Goal: Task Accomplishment & Management: Manage account settings

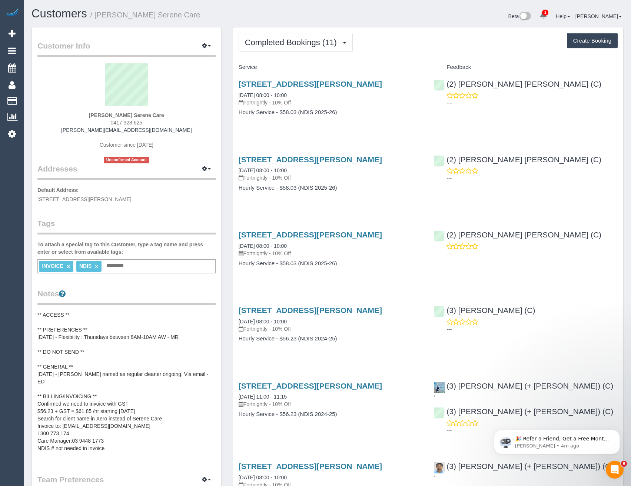
click at [338, 286] on div "Service Feedback 13 Compton Street, Reservoir, VIC 3073 31/07/2025 08:00 - 10:0…" at bounding box center [428, 478] width 379 height 834
click at [349, 236] on link "13 Compton Street, Reservoir, VIC 3073" at bounding box center [310, 234] width 143 height 9
click at [328, 310] on link "13 Compton Street, Reservoir, VIC 3073" at bounding box center [310, 310] width 143 height 9
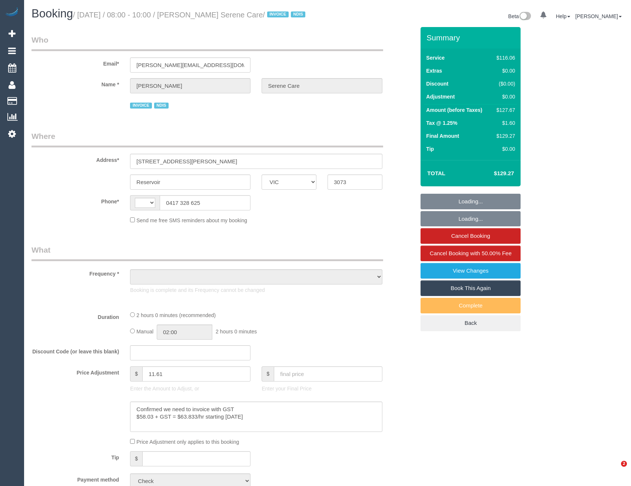
select select "VIC"
select select "string:AU"
select select "object:543"
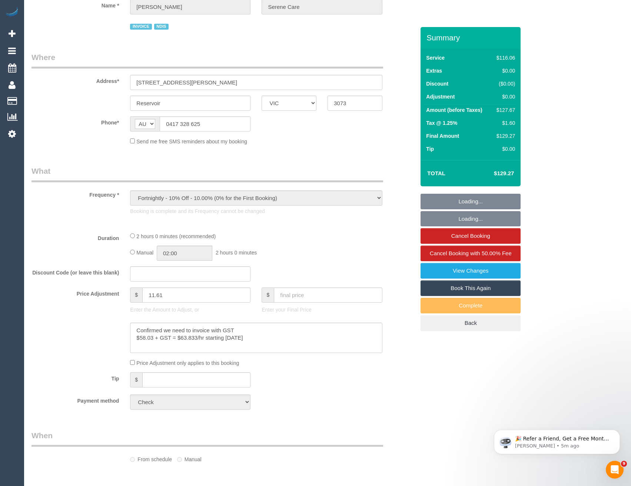
scroll to position [222, 0]
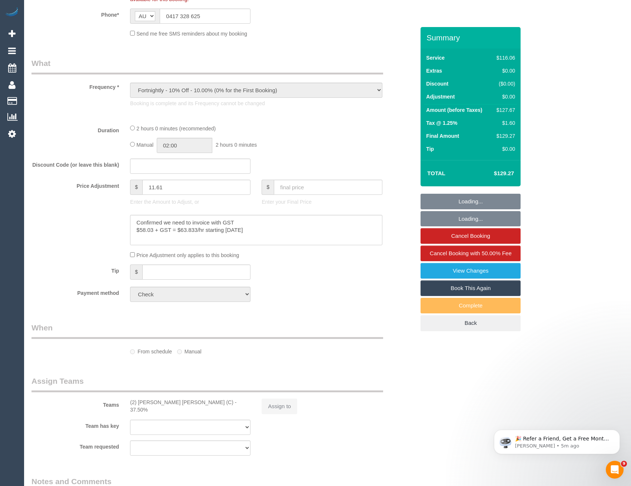
select select "number:28"
select select "number:14"
select select "number:19"
select select "number:25"
select select "number:34"
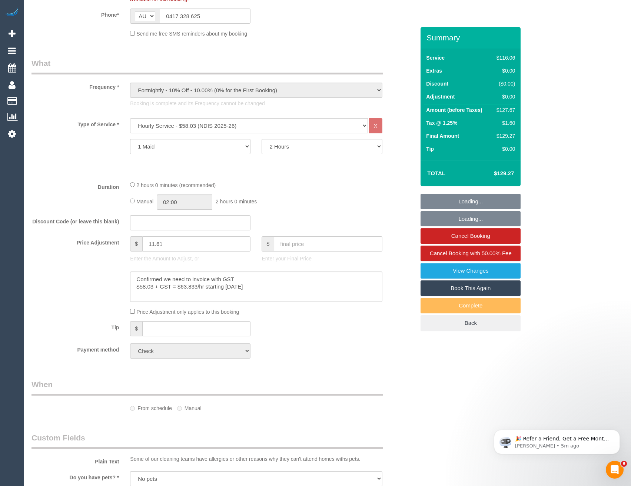
select select "object:1373"
select select "spot1"
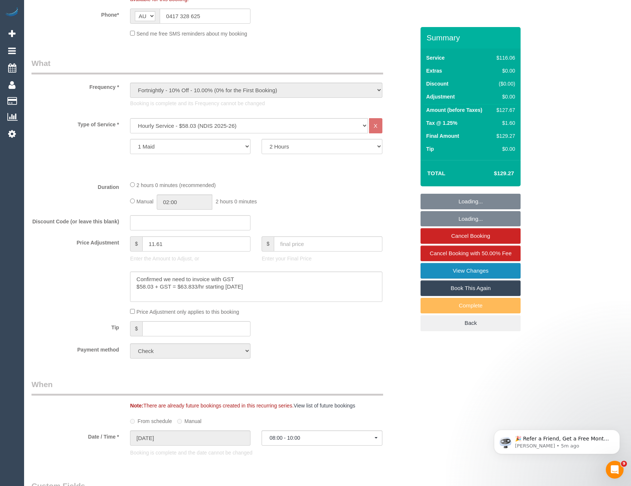
click at [474, 274] on link "View Changes" at bounding box center [471, 271] width 100 height 16
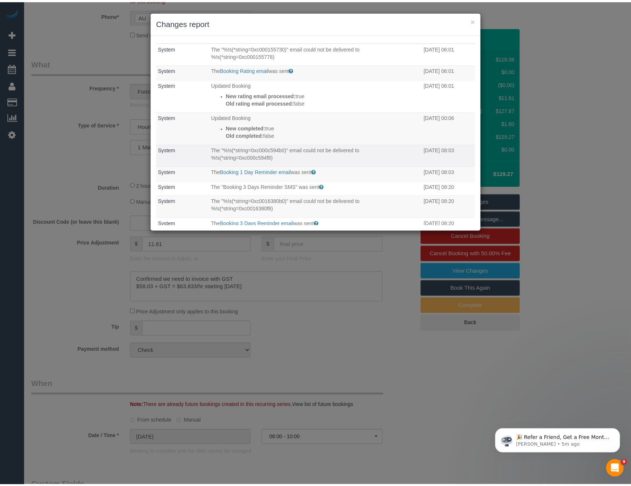
scroll to position [0, 0]
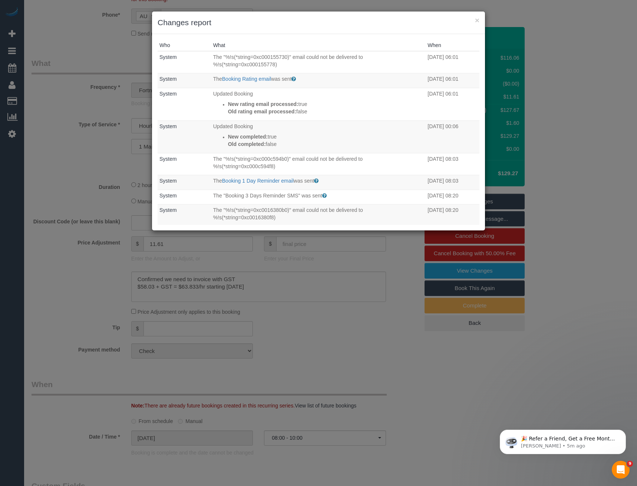
click at [324, 276] on div "× Changes report Who What When System The "%!s(*string=0xc000155730)" email cou…" at bounding box center [318, 243] width 637 height 486
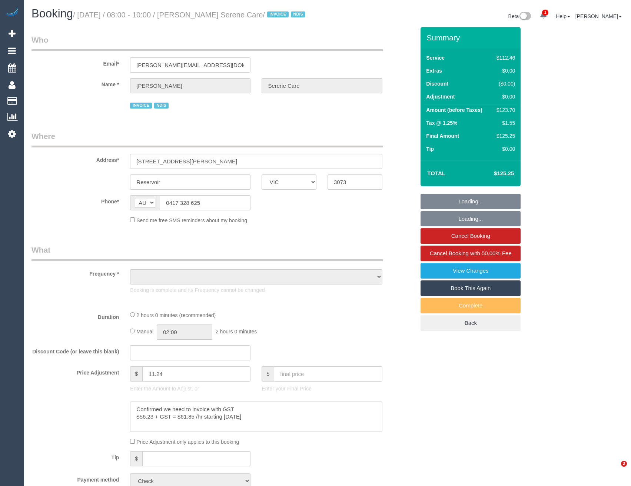
select select "VIC"
select select "spot1"
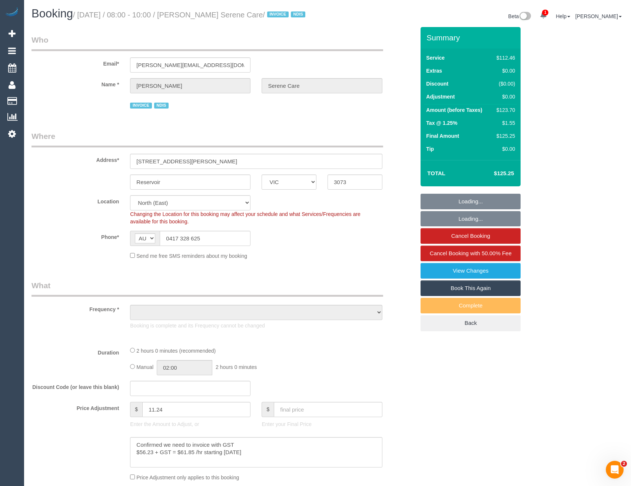
select select "number:28"
select select "number:14"
select select "number:19"
select select "number:25"
select select "number:34"
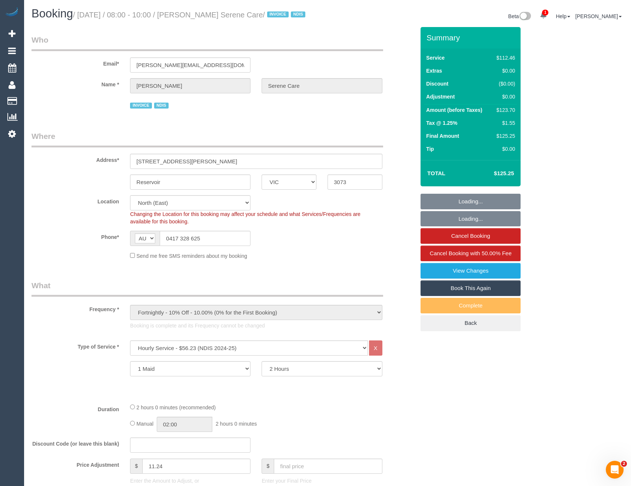
select select "object:1440"
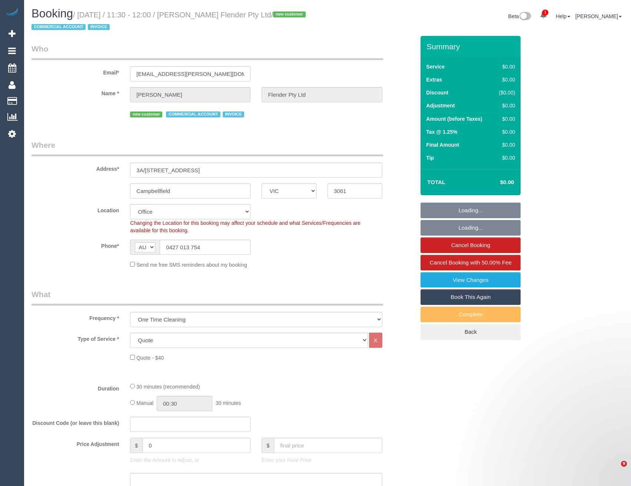
select select "VIC"
select select "number:28"
select select "number:14"
select select "number:19"
select select "number:22"
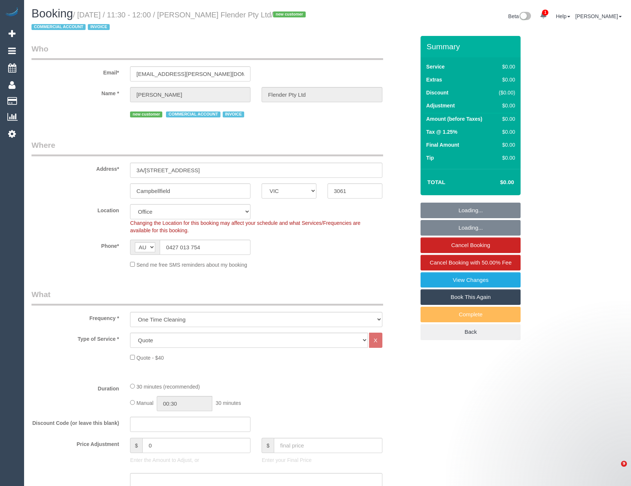
select select "object:751"
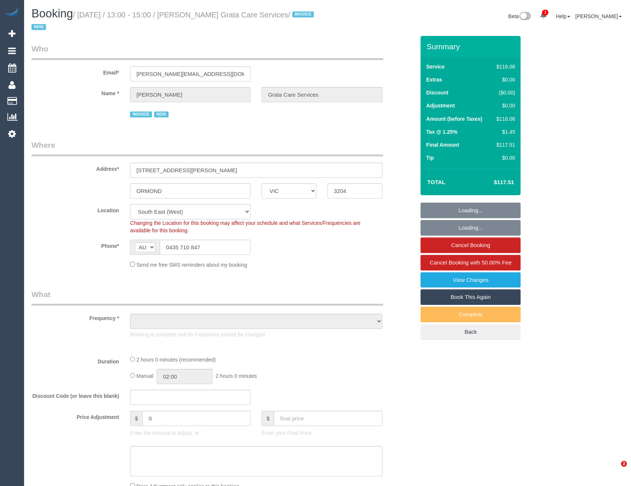
select select "VIC"
click at [10, 133] on icon at bounding box center [12, 133] width 8 height 9
select select "number:28"
select select "number:14"
select select "number:19"
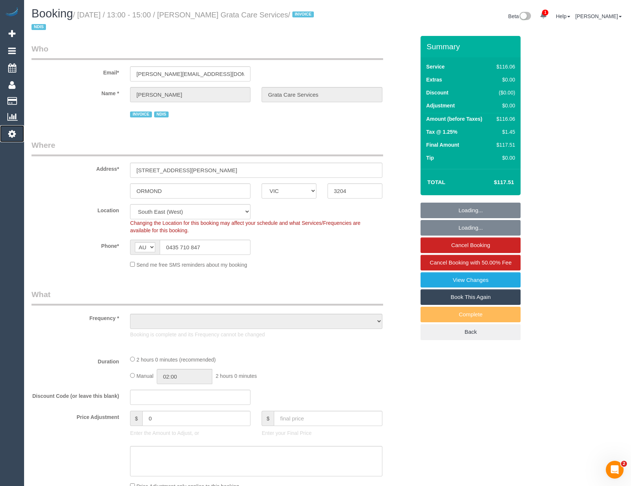
select select "number:25"
select select "number:35"
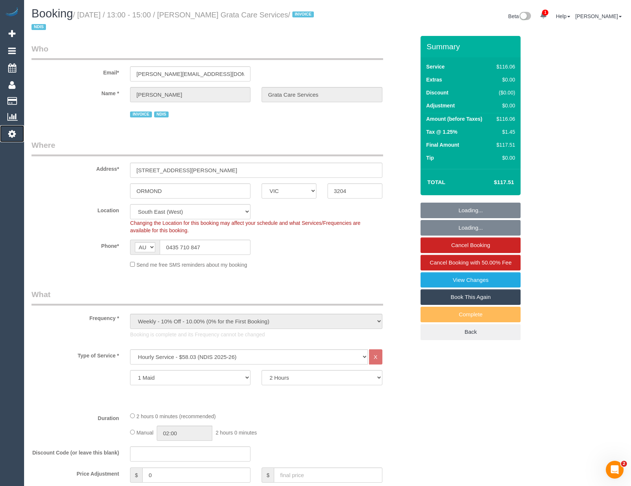
select select "object:1287"
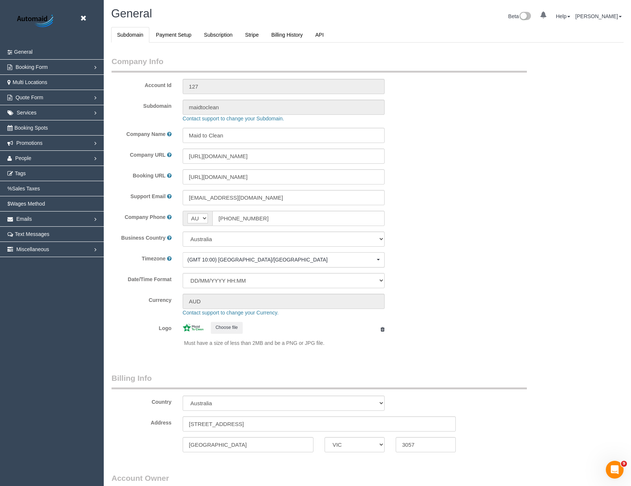
select select "1"
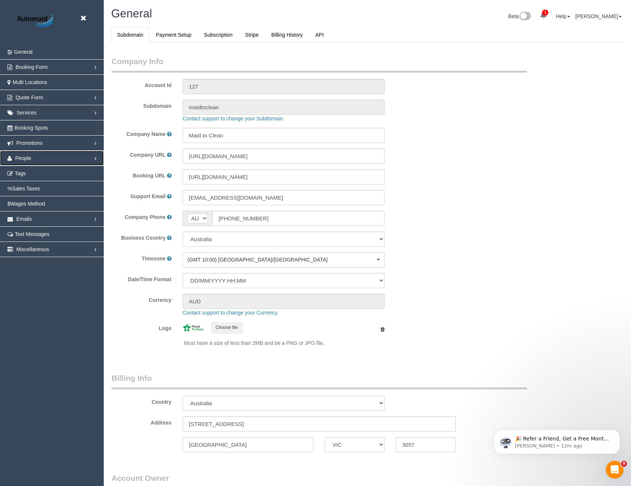
click at [28, 162] on link "People" at bounding box center [52, 158] width 104 height 15
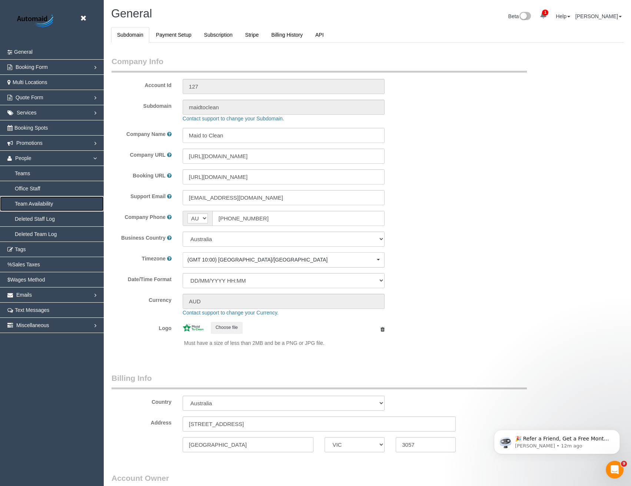
click at [33, 200] on link "Team Availability" at bounding box center [52, 203] width 104 height 15
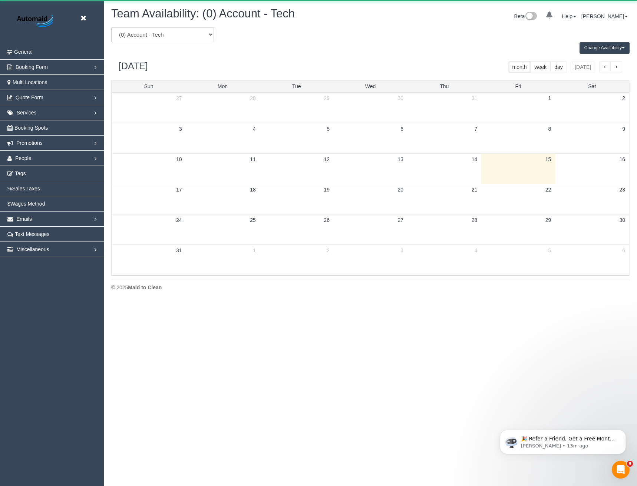
scroll to position [302, 637]
click at [173, 36] on select "(0) Account - Tech (0) Office (0) Raunak Test Account (1) Debbie Brodjanac (FT)…" at bounding box center [162, 34] width 103 height 15
select select "number:26426"
click at [111, 27] on select "(0) Account - Tech (0) Office (0) Raunak Test Account (1) Debbie Brodjanac (FT)…" at bounding box center [162, 34] width 103 height 15
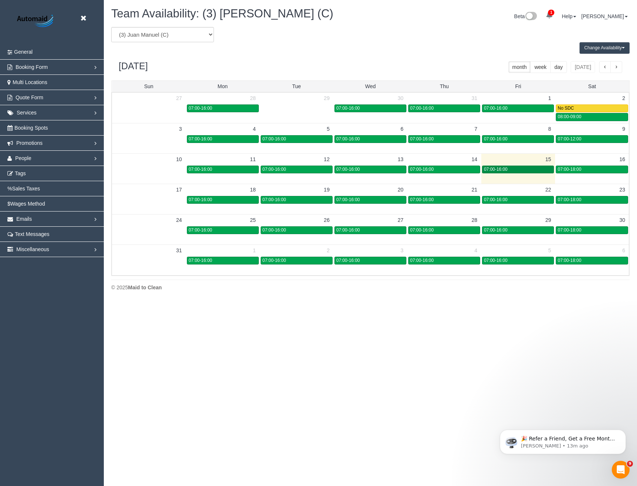
click at [534, 167] on div "07:00-16:00" at bounding box center [518, 170] width 68 height 6
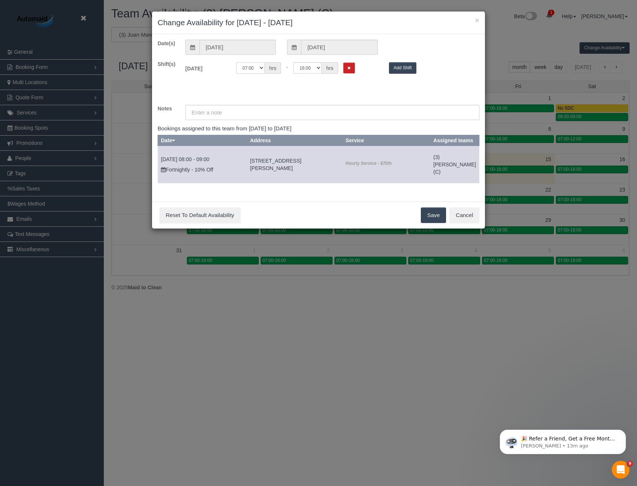
click at [246, 70] on select "00:00 00:05 00:10 00:15 00:20 00:25 00:30 00:35 00:40 00:45 00:50 00:55 01:00 0…" at bounding box center [250, 67] width 29 height 11
select select "string:08:00"
click at [236, 62] on select "00:00 00:05 00:10 00:15 00:20 00:25 00:30 00:35 00:40 00:45 00:50 00:55 01:00 0…" at bounding box center [250, 67] width 29 height 11
click at [307, 69] on select "00:00 00:05 00:10 00:15 00:20 00:25 00:30 00:35 00:40 00:45 00:50 00:55 01:00 0…" at bounding box center [307, 67] width 29 height 11
select select "string:09:00"
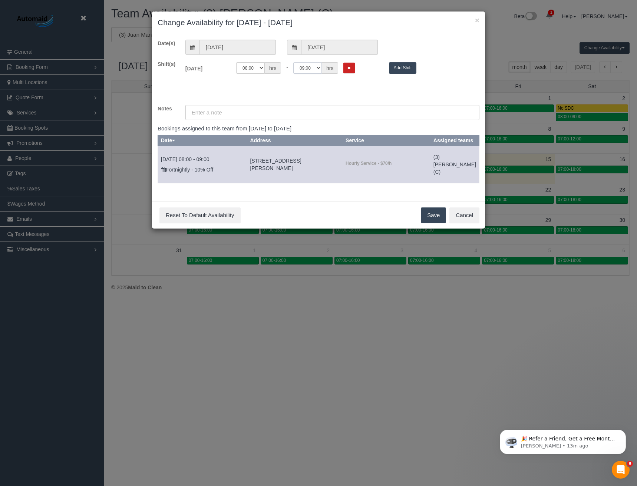
click at [293, 62] on select "00:00 00:05 00:10 00:15 00:20 00:25 00:30 00:35 00:40 00:45 00:50 00:55 01:00 0…" at bounding box center [307, 67] width 29 height 11
click at [428, 223] on button "Save" at bounding box center [433, 216] width 25 height 16
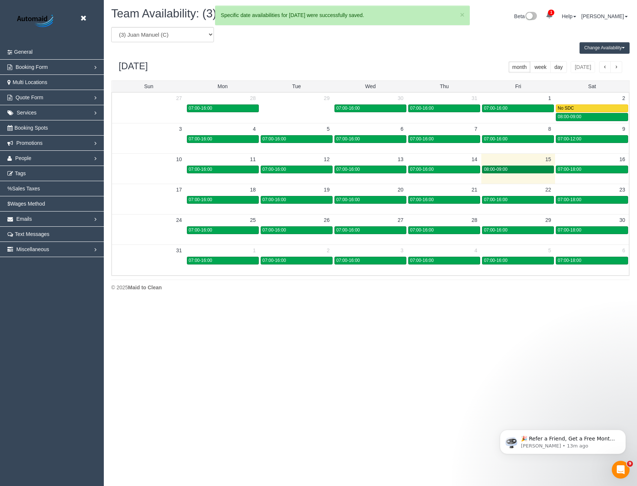
click at [511, 170] on div "08:00-09:00" at bounding box center [518, 170] width 68 height 6
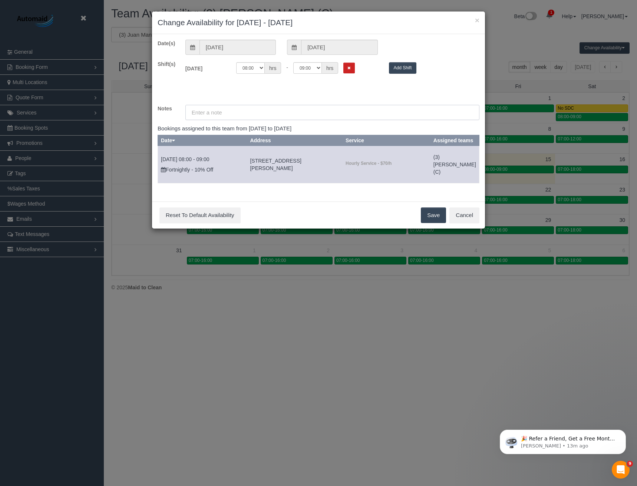
click at [238, 115] on input "text" at bounding box center [332, 112] width 294 height 15
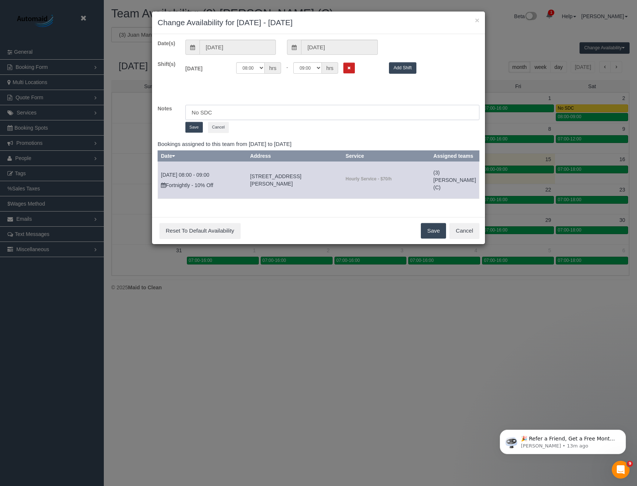
type input "No SDC"
click at [194, 126] on button "Save" at bounding box center [193, 127] width 17 height 11
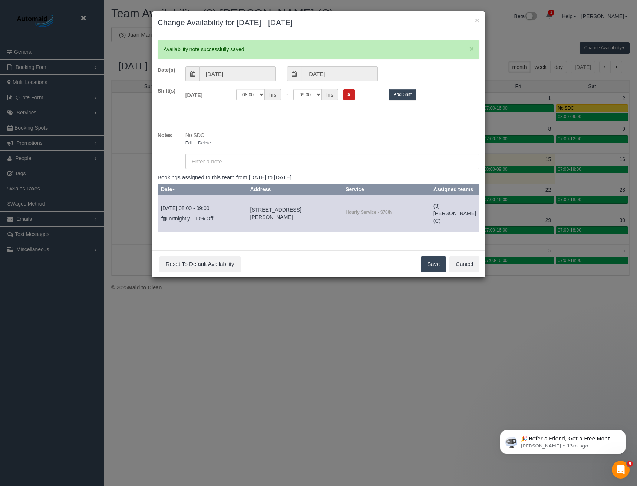
click at [434, 271] on button "Save" at bounding box center [433, 264] width 25 height 16
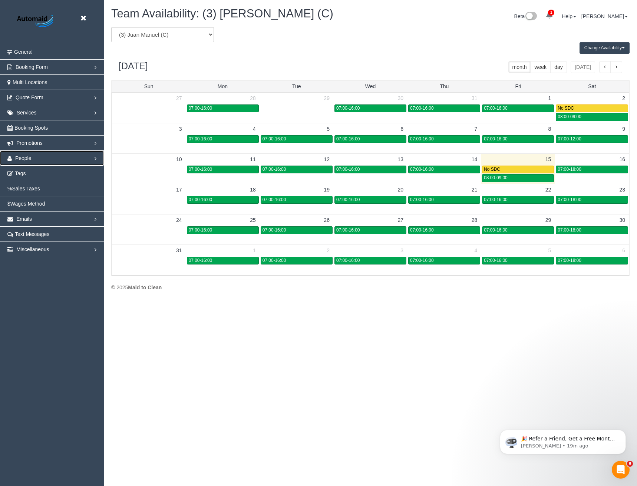
click at [37, 154] on link "People" at bounding box center [52, 158] width 104 height 15
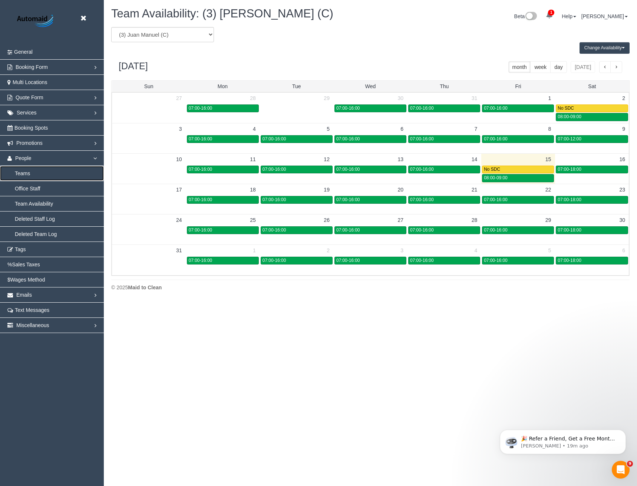
click at [22, 172] on link "Teams" at bounding box center [52, 173] width 104 height 15
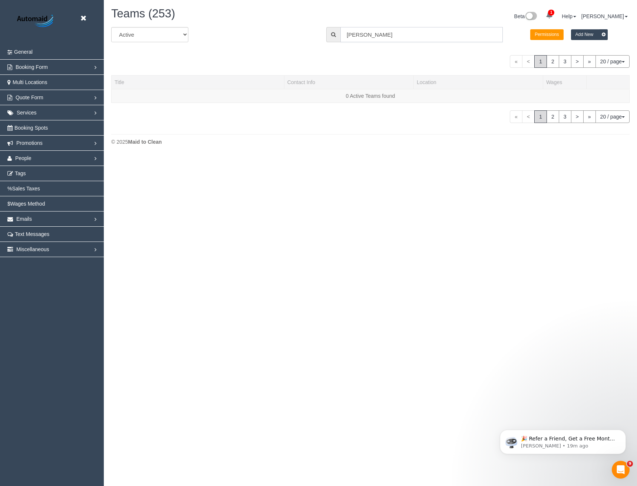
scroll to position [219, 637]
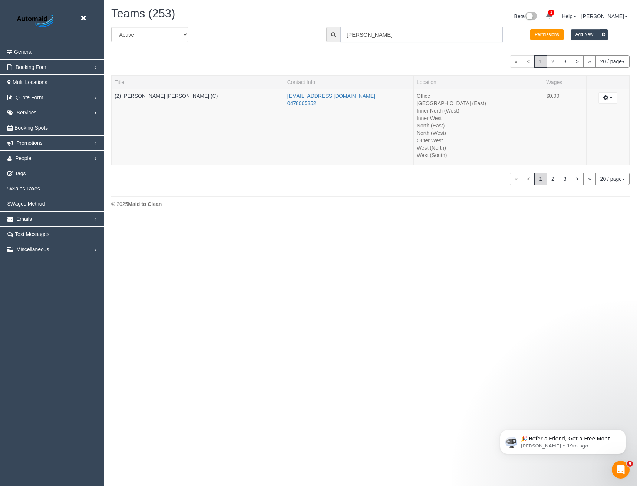
drag, startPoint x: 365, startPoint y: 29, endPoint x: 362, endPoint y: 33, distance: 5.3
click at [362, 33] on input "Joel" at bounding box center [421, 34] width 162 height 15
drag, startPoint x: 357, startPoint y: 33, endPoint x: 339, endPoint y: 36, distance: 18.0
click at [340, 36] on div "Joel" at bounding box center [414, 34] width 176 height 15
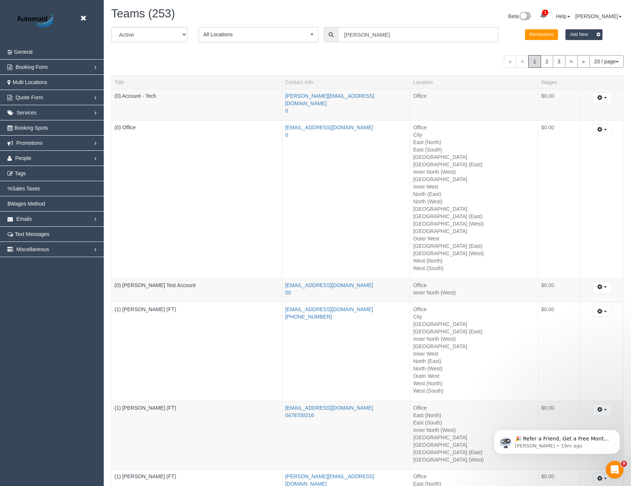
scroll to position [1695, 631]
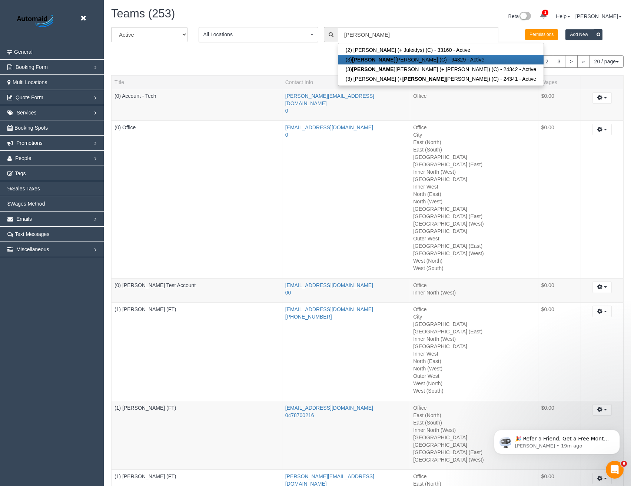
click at [377, 56] on link "(3) Crist ian Mendez (C) - 94329 - Active" at bounding box center [441, 60] width 206 height 10
type input "(3) Cristian Mendez (C)"
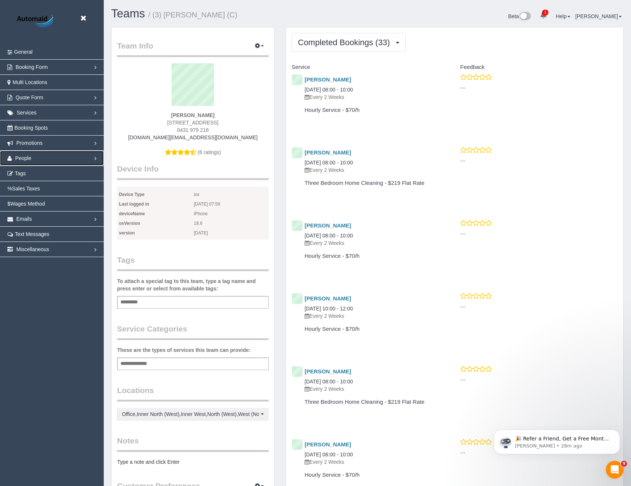
click at [25, 161] on link "People" at bounding box center [52, 158] width 104 height 15
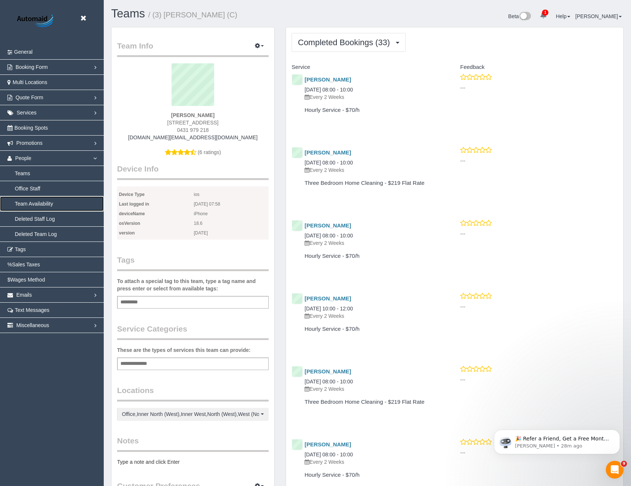
click at [38, 205] on link "Team Availability" at bounding box center [52, 203] width 104 height 15
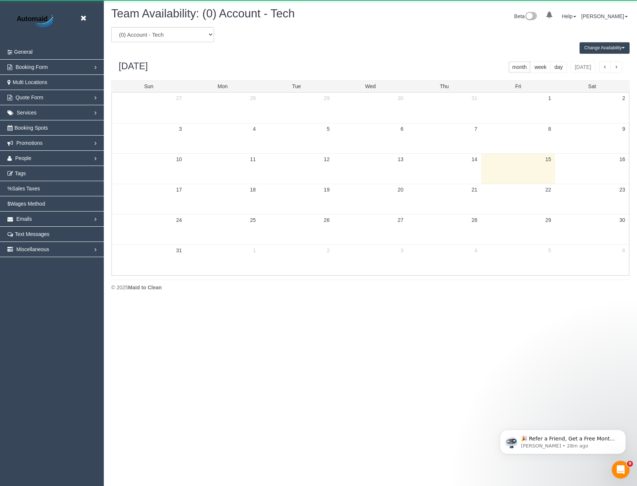
scroll to position [302, 637]
click at [184, 31] on select "(0) Account - Tech (0) Office (0) Raunak Test Account (1) Debbie Brodjanac (FT)…" at bounding box center [162, 34] width 103 height 15
select select "number:22760"
click at [111, 27] on select "(0) Account - Tech (0) Office (0) Raunak Test Account (1) Debbie Brodjanac (FT)…" at bounding box center [162, 34] width 103 height 15
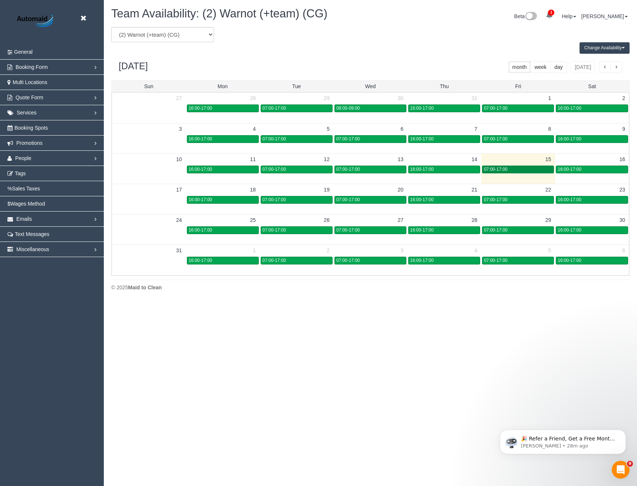
click at [530, 170] on div "07:00-17:00" at bounding box center [518, 170] width 68 height 6
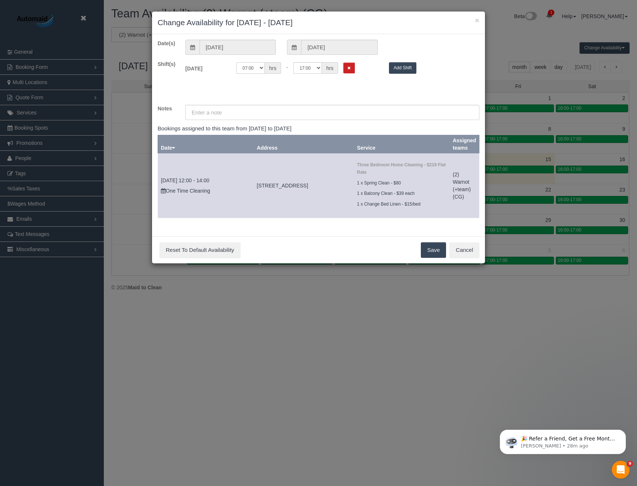
click at [241, 67] on select "00:00 00:05 00:10 00:15 00:20 00:25 00:30 00:35 00:40 00:45 00:50 00:55 01:00 0…" at bounding box center [250, 67] width 29 height 11
select select "string:08:00"
click at [236, 62] on select "00:00 00:05 00:10 00:15 00:20 00:25 00:30 00:35 00:40 00:45 00:50 00:55 01:00 0…" at bounding box center [250, 67] width 29 height 11
click at [307, 68] on select "00:00 00:05 00:10 00:15 00:20 00:25 00:30 00:35 00:40 00:45 00:50 00:55 01:00 0…" at bounding box center [307, 67] width 29 height 11
select select "string:09:00"
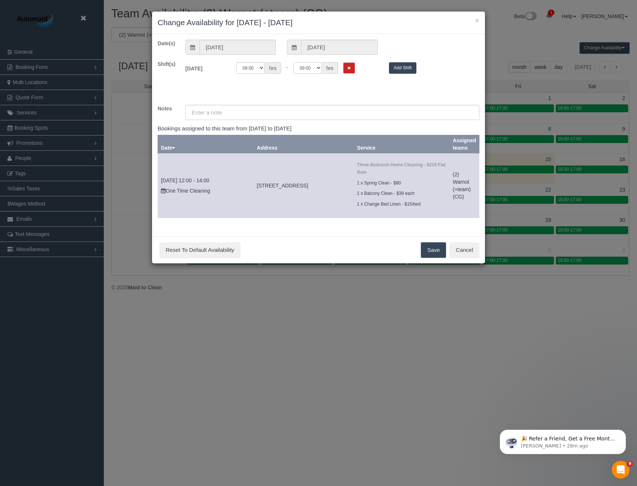
click at [293, 62] on select "00:00 00:05 00:10 00:15 00:20 00:25 00:30 00:35 00:40 00:45 00:50 00:55 01:00 0…" at bounding box center [307, 67] width 29 height 11
click at [437, 251] on button "Save" at bounding box center [433, 250] width 25 height 16
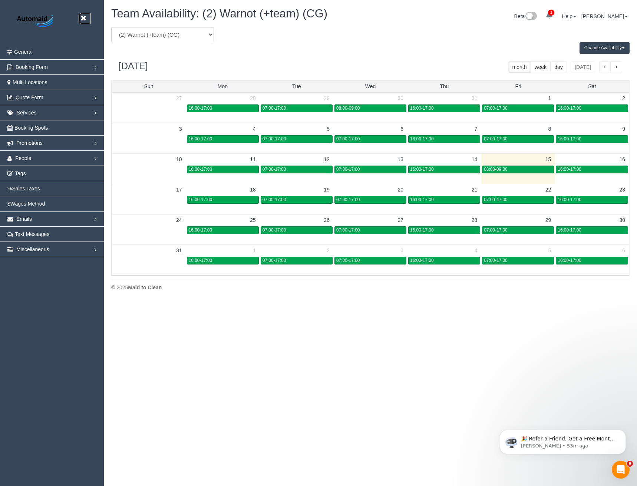
click at [85, 15] on icon at bounding box center [83, 18] width 9 height 9
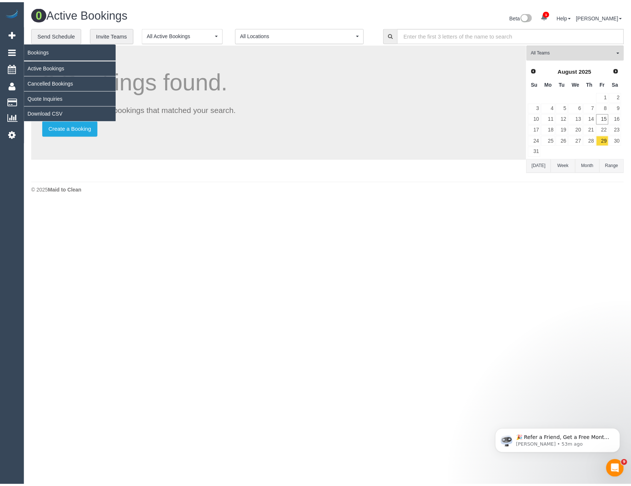
scroll to position [203, 637]
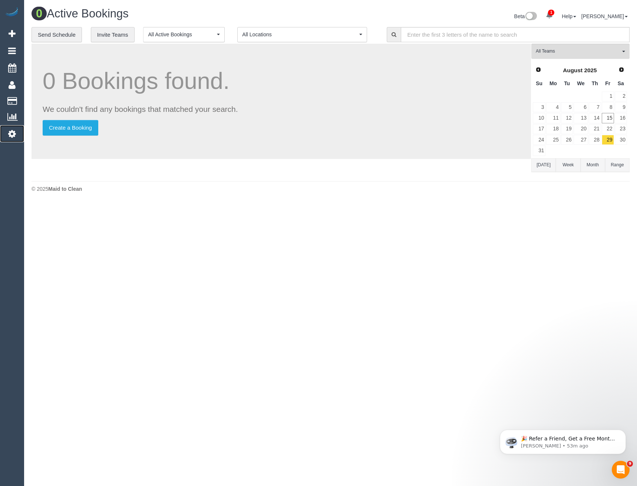
click at [15, 129] on icon at bounding box center [12, 133] width 8 height 9
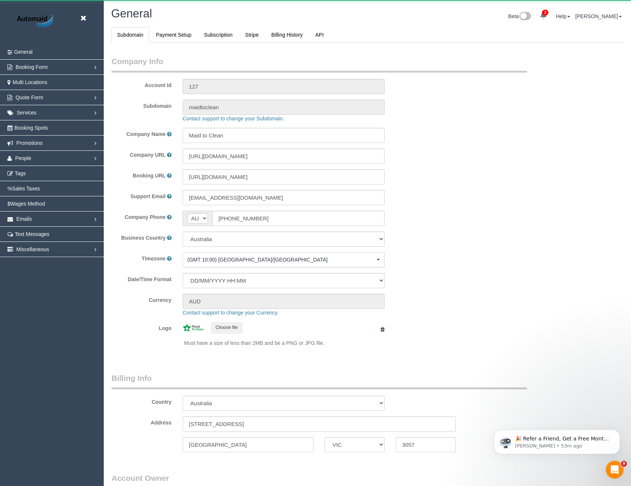
select select "1"
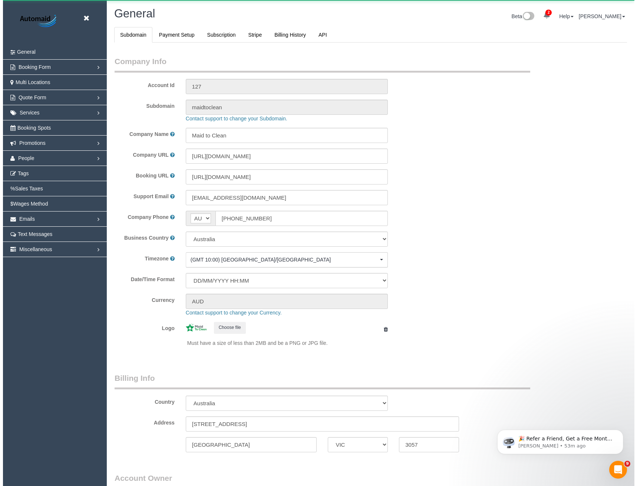
scroll to position [1694, 631]
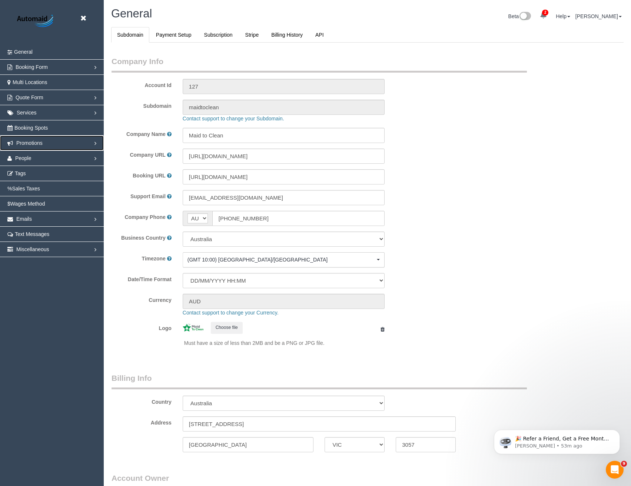
click at [32, 143] on span "Promotions" at bounding box center [29, 143] width 26 height 6
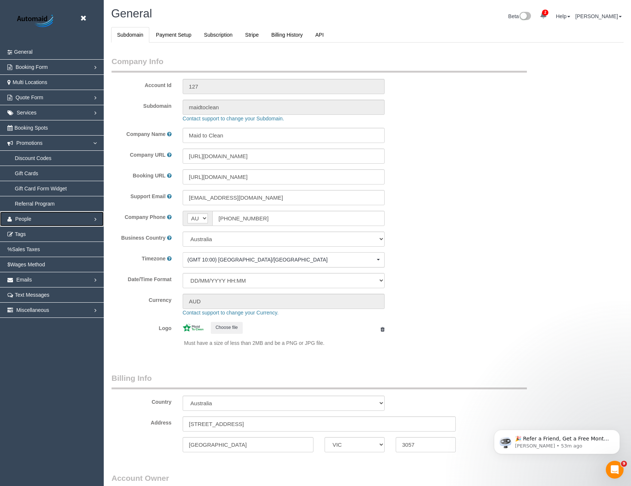
click at [27, 222] on link "People" at bounding box center [52, 219] width 104 height 15
click at [43, 206] on link "Team Availability" at bounding box center [52, 203] width 104 height 15
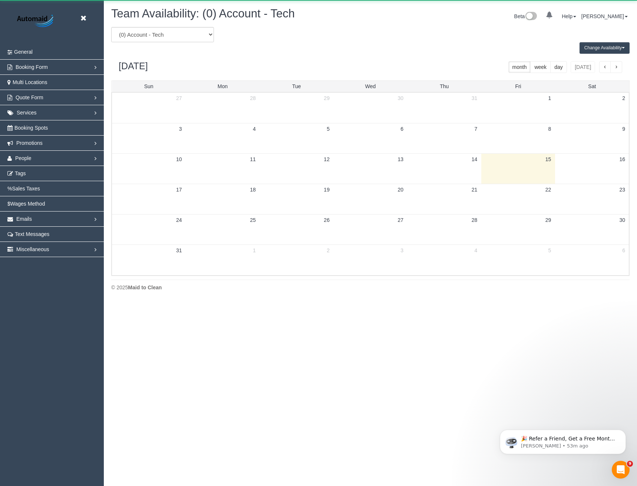
scroll to position [302, 637]
click at [176, 33] on select "(0) Account - Tech (0) Office (0) Raunak Test Account (1) Debbie Brodjanac (FT)…" at bounding box center [162, 34] width 103 height 15
select select "number:94329"
click at [111, 27] on select "(0) Account - Tech (0) Office (0) Raunak Test Account (1) Debbie Brodjanac (FT)…" at bounding box center [162, 34] width 103 height 15
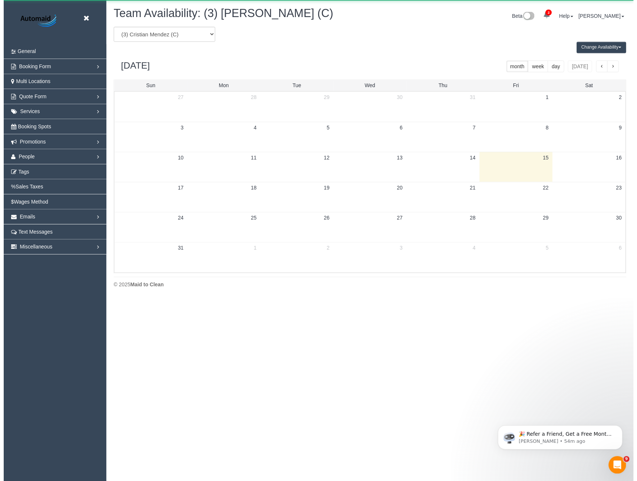
scroll to position [36754, 36420]
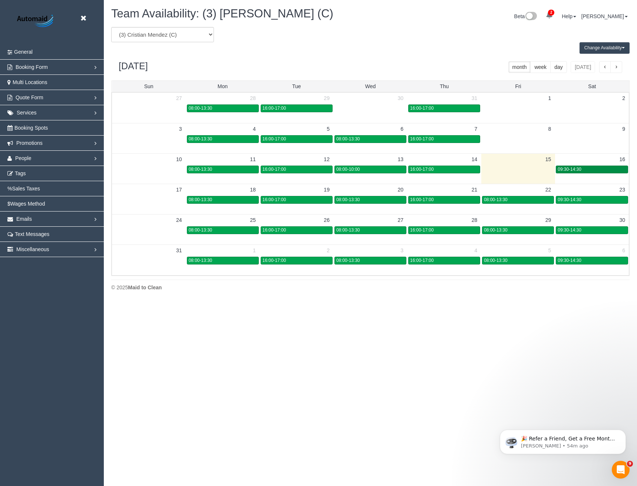
click at [599, 170] on div "09:30-14:30" at bounding box center [591, 170] width 69 height 6
click at [595, 46] on button "Change Availability" at bounding box center [604, 47] width 50 height 11
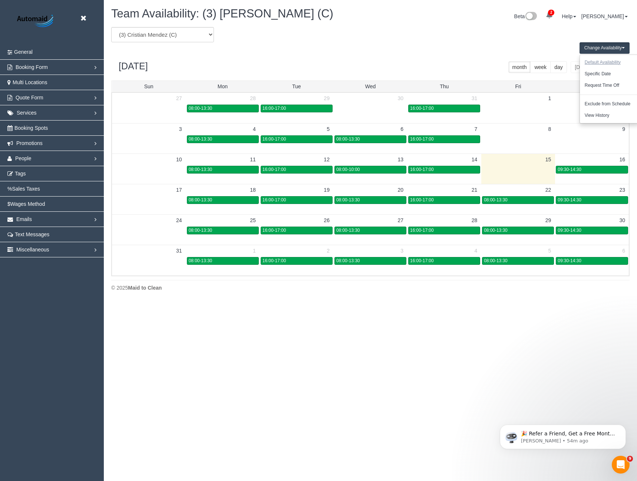
click at [600, 62] on button "Default Availability" at bounding box center [603, 62] width 46 height 11
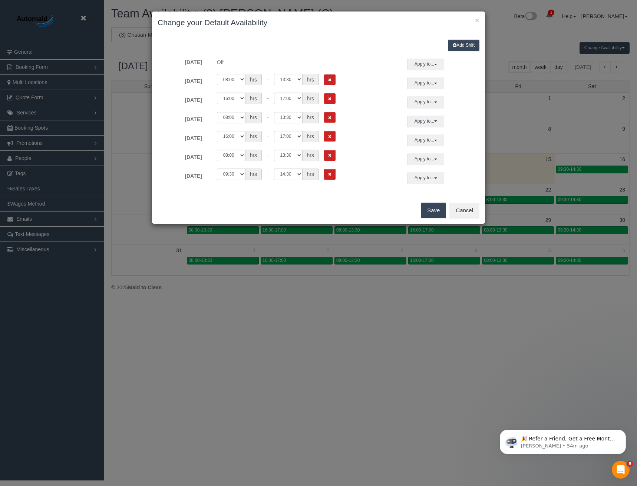
drag, startPoint x: 471, startPoint y: 39, endPoint x: 467, endPoint y: 41, distance: 4.0
click at [471, 39] on div "Add Shift Sunday Off Apply to... All Sunday Monday Tuesday Wednesday Thursday F…" at bounding box center [318, 115] width 333 height 163
click at [466, 44] on button "Add Shift" at bounding box center [463, 45] width 31 height 11
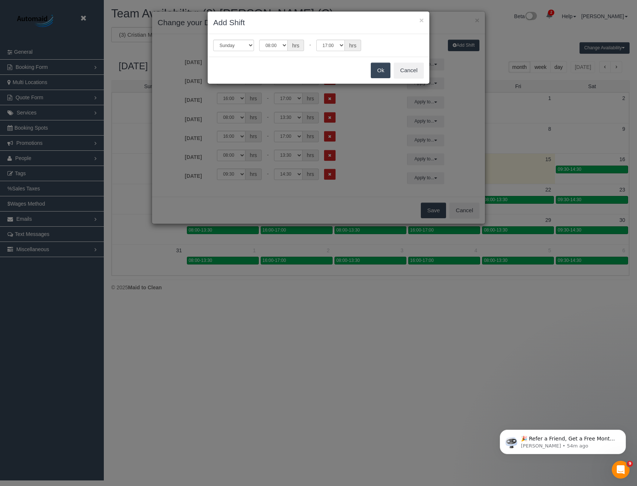
click at [418, 21] on h3 "Add Shift" at bounding box center [318, 22] width 210 height 11
drag, startPoint x: 425, startPoint y: 20, endPoint x: 405, endPoint y: 26, distance: 20.5
click at [424, 20] on div "× Add Shift" at bounding box center [319, 22] width 222 height 23
click at [410, 72] on button "Cancel" at bounding box center [409, 71] width 30 height 16
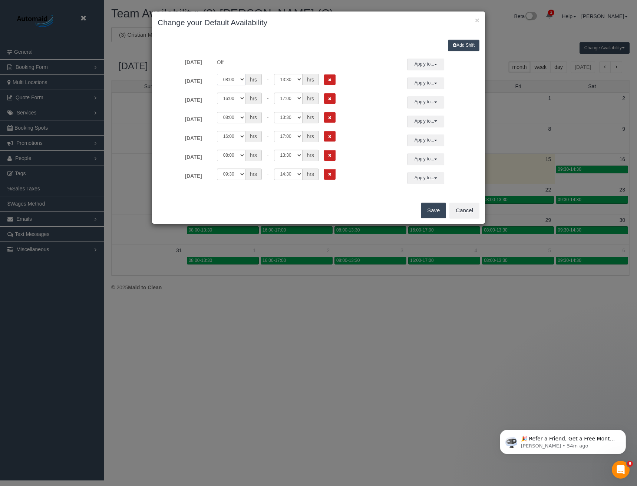
click at [231, 77] on select "00:00 00:05 00:10 00:15 00:20 00:25 00:30 00:35 00:40 00:45 00:50 00:55 01:00 0…" at bounding box center [231, 79] width 29 height 11
click at [286, 80] on select "00:00 00:05 00:10 00:15 00:20 00:25 00:30 00:35 00:40 00:45 00:50 00:55 01:00 0…" at bounding box center [288, 79] width 29 height 11
select select "string:09:00"
click at [274, 74] on select "00:00 00:05 00:10 00:15 00:20 00:25 00:30 00:35 00:40 00:45 00:50 00:55 01:00 0…" at bounding box center [288, 79] width 29 height 11
click at [431, 86] on button "Apply to..." at bounding box center [425, 82] width 37 height 11
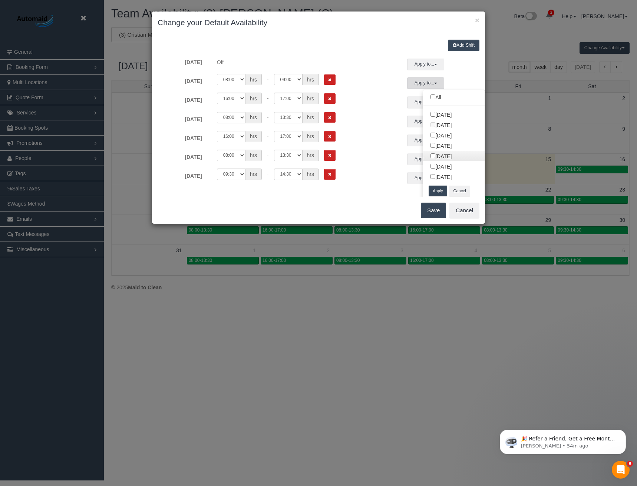
click at [428, 160] on link "Thursday" at bounding box center [454, 156] width 62 height 10
click at [422, 89] on form "Sunday Off Apply to... All Sunday Monday Tuesday Wednesday Thursday Friday Satu…" at bounding box center [318, 121] width 322 height 125
click at [424, 83] on button "Apply to..." at bounding box center [425, 82] width 37 height 11
click at [431, 191] on button "Apply" at bounding box center [437, 191] width 19 height 11
click at [425, 209] on button "Save" at bounding box center [433, 211] width 25 height 16
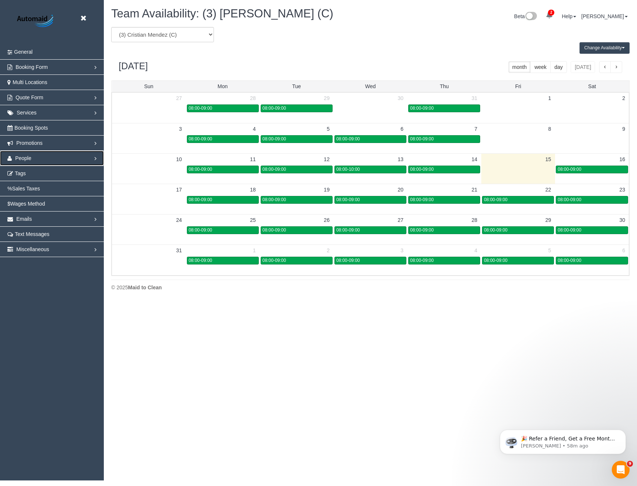
click at [21, 161] on span "People" at bounding box center [23, 158] width 16 height 6
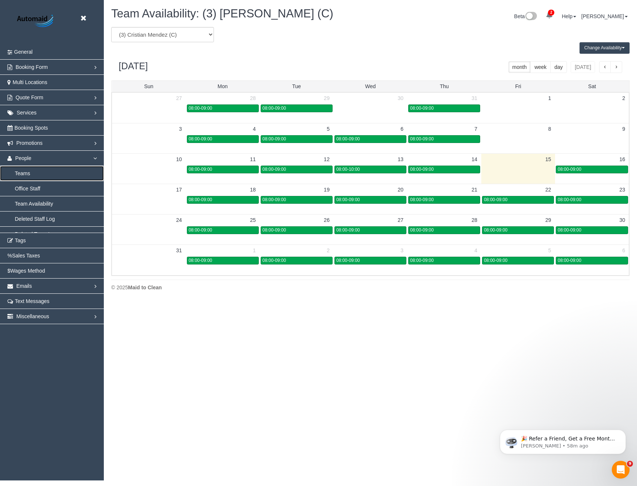
click at [28, 173] on link "Teams" at bounding box center [52, 173] width 104 height 15
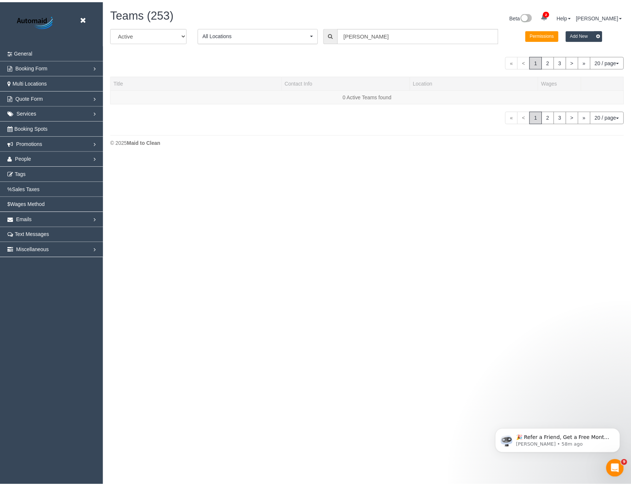
scroll to position [484, 637]
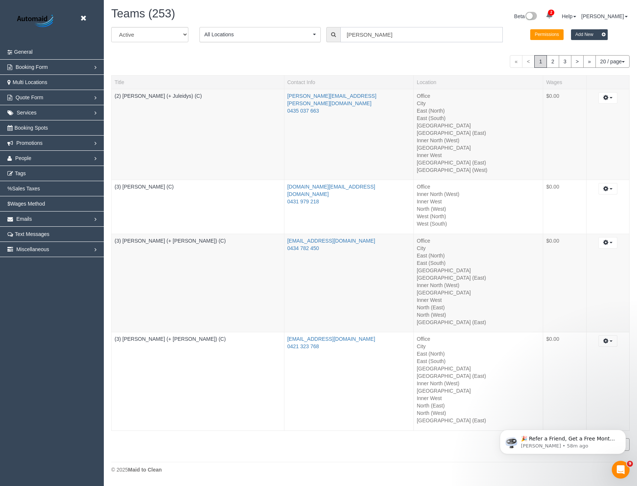
drag, startPoint x: 371, startPoint y: 37, endPoint x: 348, endPoint y: 37, distance: 22.6
click at [348, 37] on input "Crist" at bounding box center [421, 34] width 162 height 15
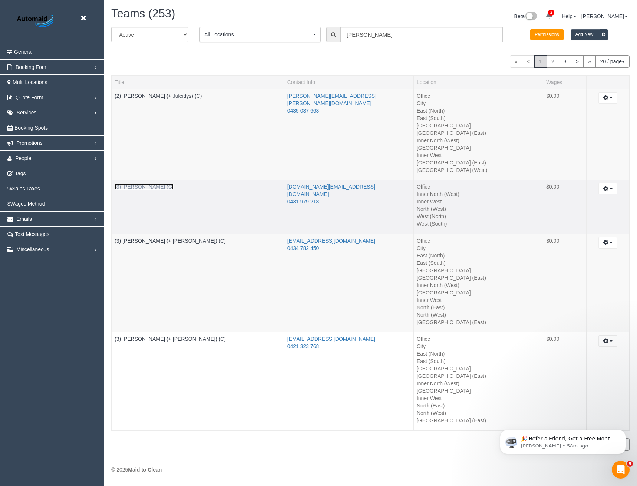
click at [147, 185] on link "(3) Cristian Mendez (C)" at bounding box center [144, 187] width 59 height 6
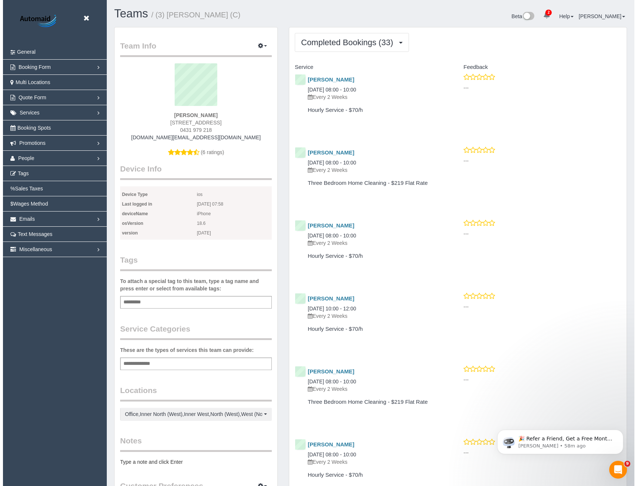
scroll to position [1959, 631]
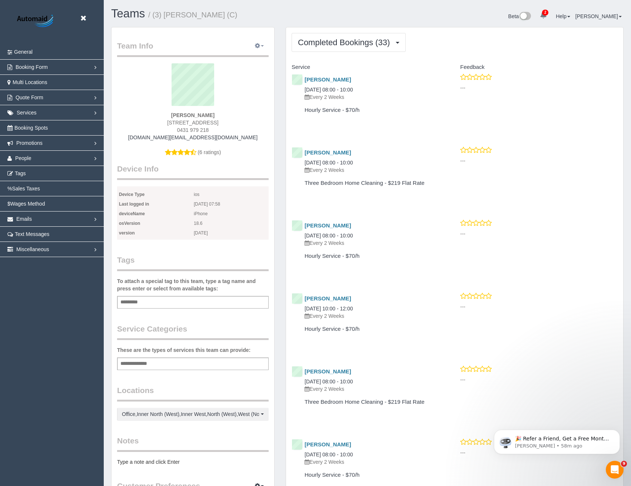
click at [262, 43] on button "button" at bounding box center [259, 45] width 19 height 11
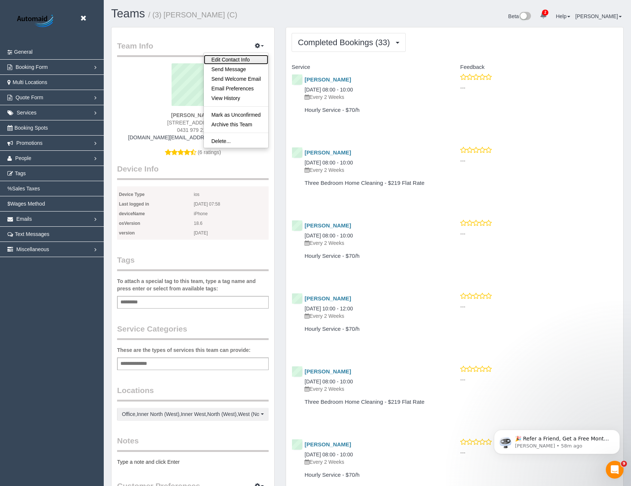
click at [227, 60] on link "Edit Contact Info" at bounding box center [236, 60] width 64 height 10
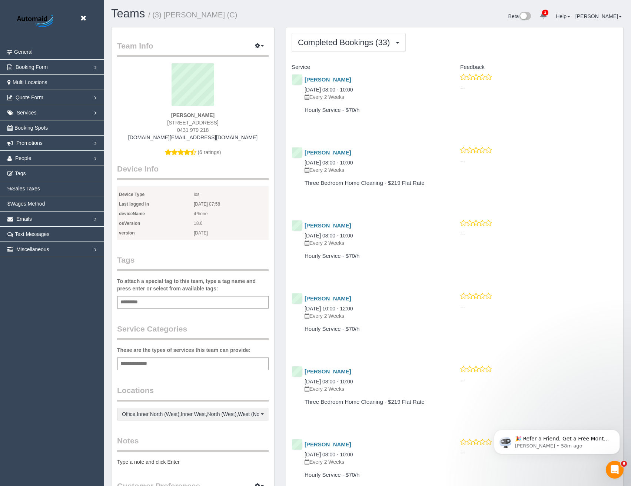
select select "VIC"
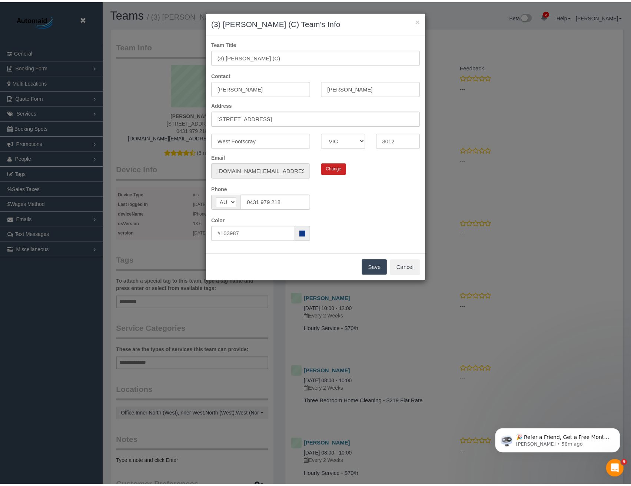
scroll to position [1959, 637]
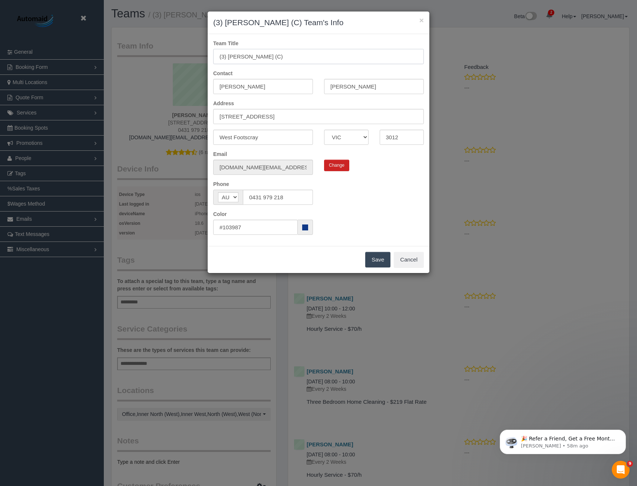
click at [224, 55] on input "(3) Cristian Mendez (C)" at bounding box center [318, 56] width 210 height 15
type input "(4) [PERSON_NAME] (C)"
click at [378, 261] on button "Save" at bounding box center [377, 260] width 25 height 16
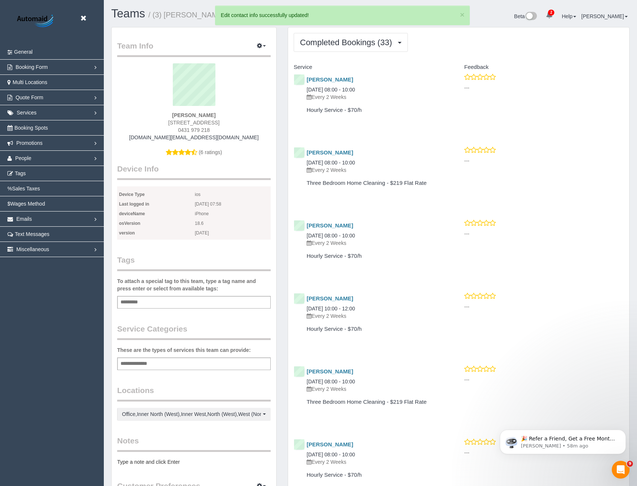
scroll to position [35098, 36425]
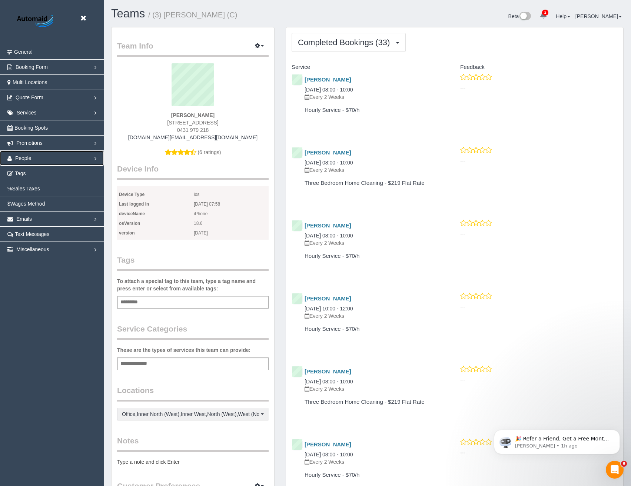
click at [26, 160] on span "People" at bounding box center [23, 158] width 16 height 6
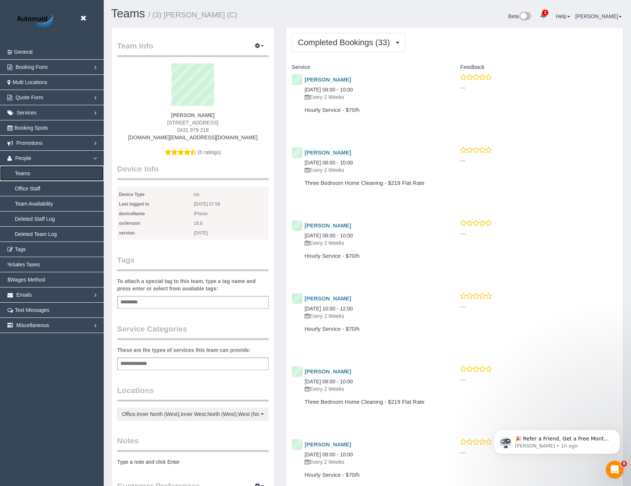
click at [28, 175] on link "Teams" at bounding box center [52, 173] width 104 height 15
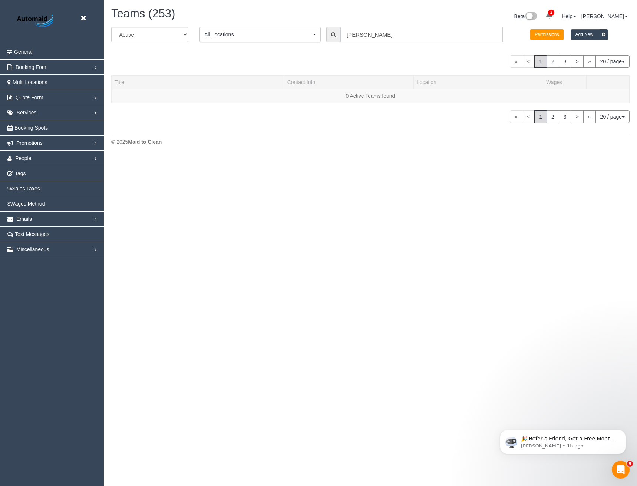
scroll to position [156, 637]
drag, startPoint x: 379, startPoint y: 38, endPoint x: 329, endPoint y: 42, distance: 50.2
click at [329, 42] on div "Crist" at bounding box center [414, 34] width 176 height 15
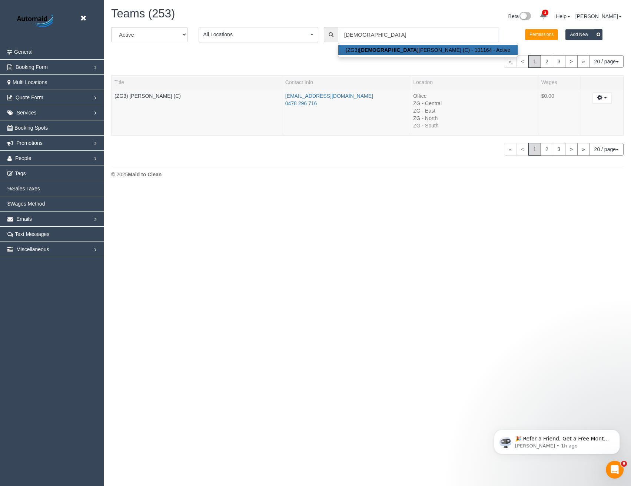
scroll to position [36867, 36420]
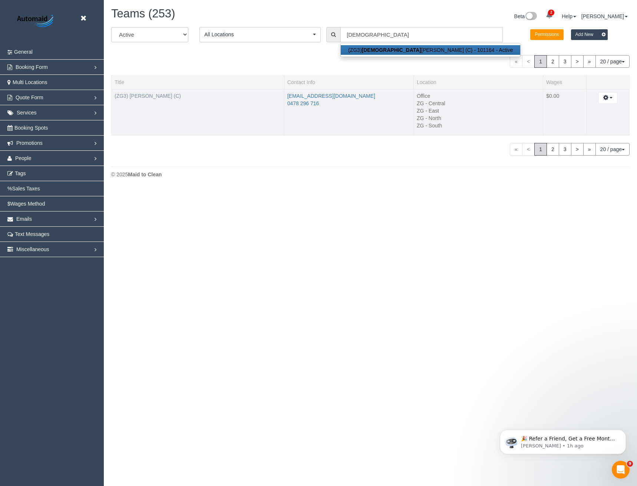
type input "Ashan"
click at [160, 97] on link "(ZG3) [PERSON_NAME] (C)" at bounding box center [148, 96] width 66 height 6
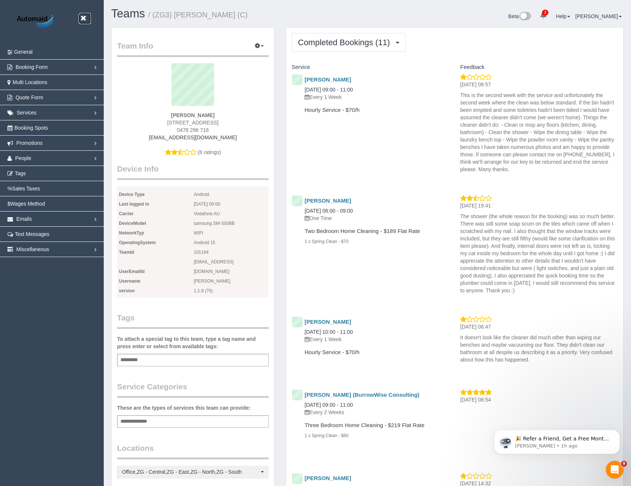
click at [83, 17] on icon at bounding box center [83, 18] width 9 height 9
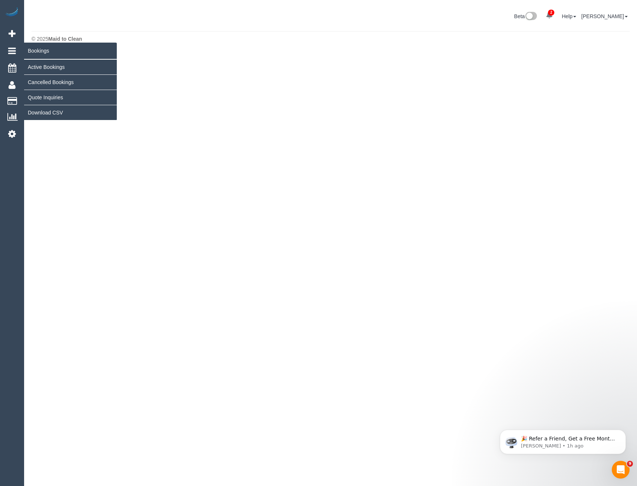
scroll to position [203, 637]
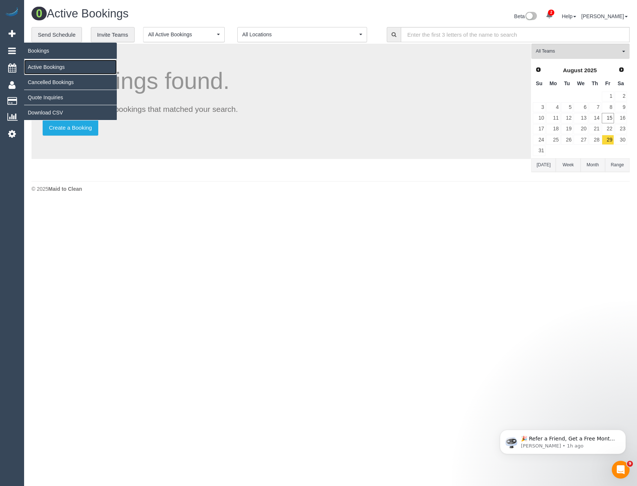
click at [40, 69] on link "Active Bookings" at bounding box center [70, 67] width 93 height 15
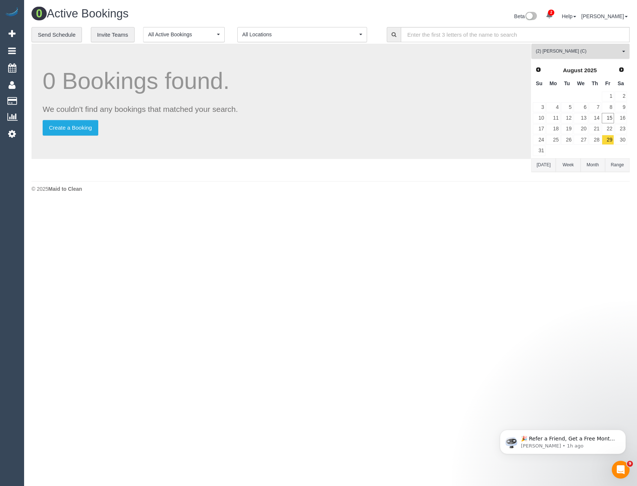
click at [576, 53] on span "(2) [PERSON_NAME] (C)" at bounding box center [577, 51] width 84 height 6
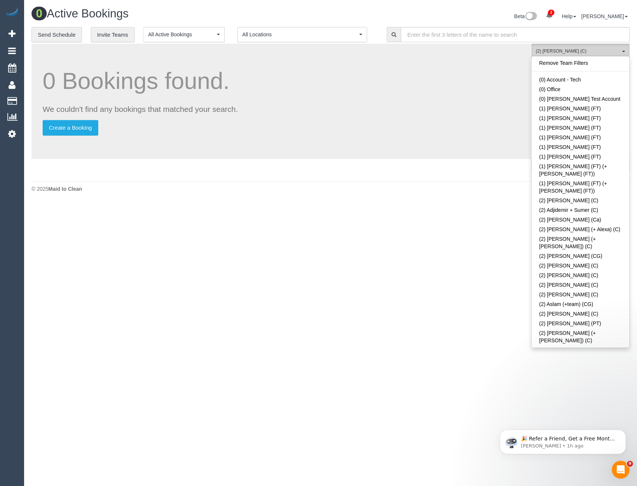
scroll to position [465, 0]
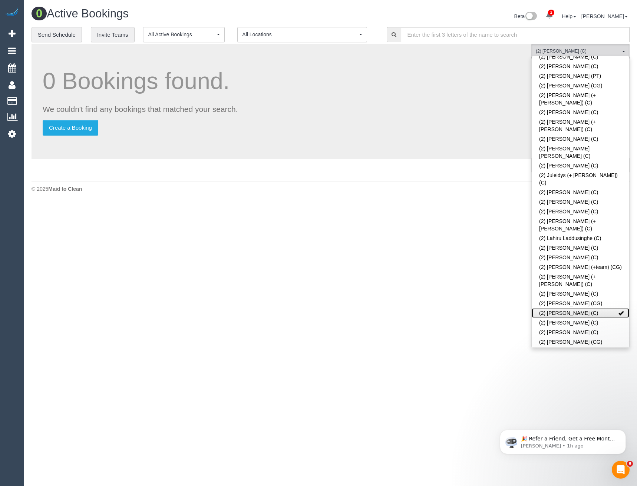
click at [569, 308] on link "(2) [PERSON_NAME] (C)" at bounding box center [579, 313] width 97 height 10
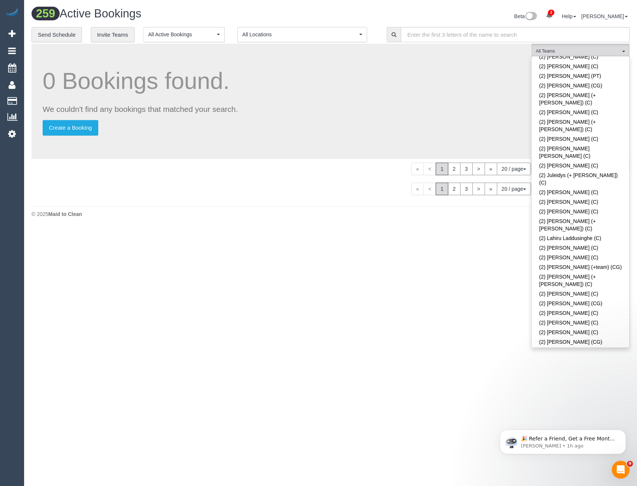
click at [561, 364] on link "(2) [PERSON_NAME] (C)" at bounding box center [579, 369] width 97 height 10
click at [447, 282] on body "2 Beta Your Notifications You have 0 alerts × You have 1 to charge for 15/08/20…" at bounding box center [318, 243] width 637 height 486
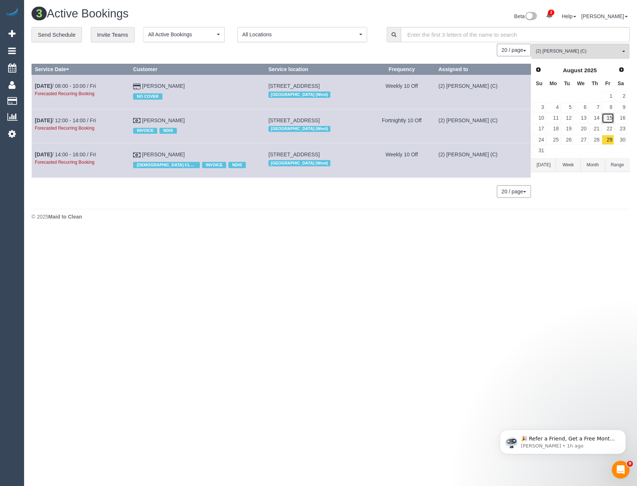
click at [611, 118] on link "15" at bounding box center [607, 118] width 12 height 10
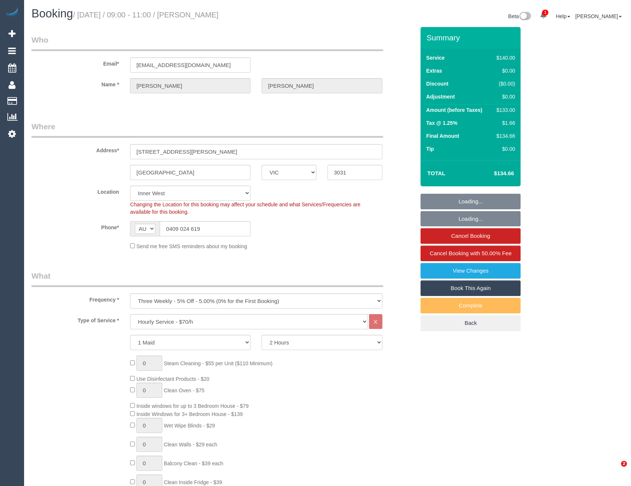
select select "VIC"
select select "number:29"
select select "number:16"
select select "number:19"
select select "number:24"
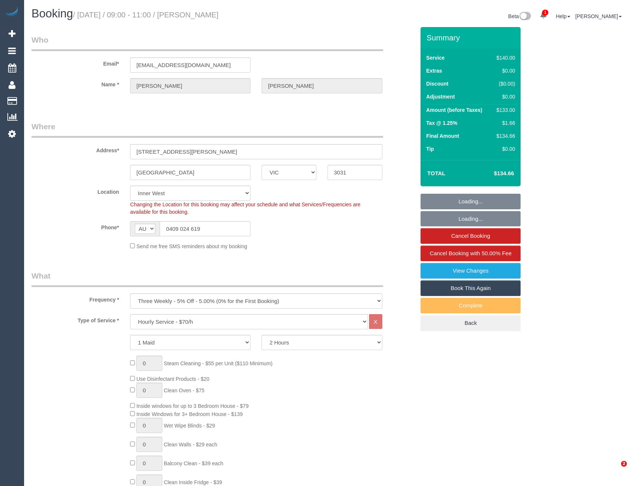
select select "number:34"
select select "number:12"
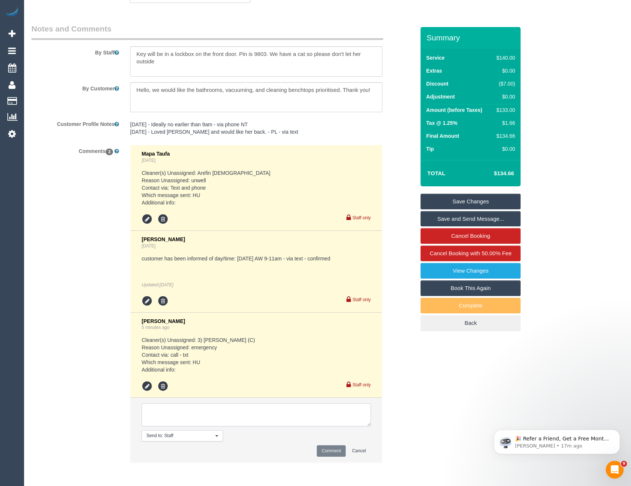
click at [208, 421] on textarea at bounding box center [256, 415] width 229 height 23
type textarea "Any time today is fine - via SMS"
click at [338, 454] on button "Comment" at bounding box center [331, 450] width 29 height 11
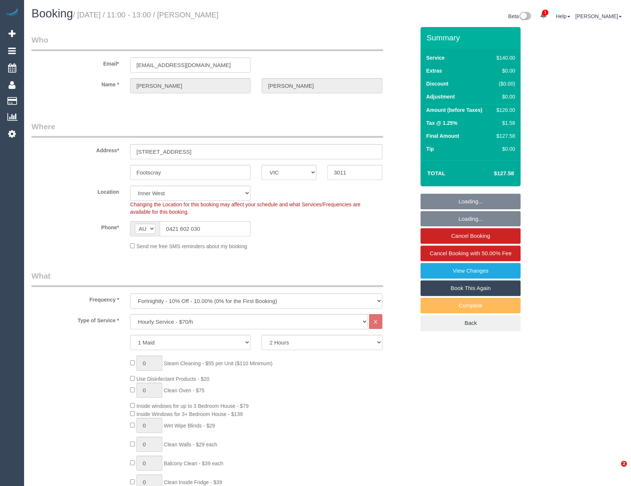
select select "VIC"
select select "string:stripe-pm_1RQIkk2GScqysDRVWIDIeKSi"
select select "object:1629"
select select "number:28"
select select "number:14"
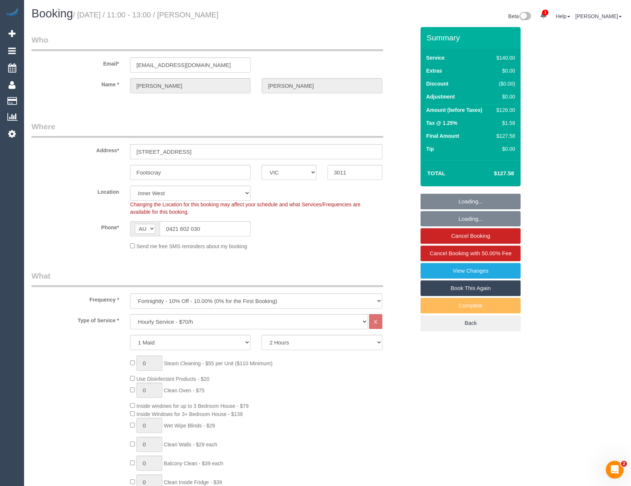
select select "number:21"
select select "number:24"
select select "number:35"
select select "number:12"
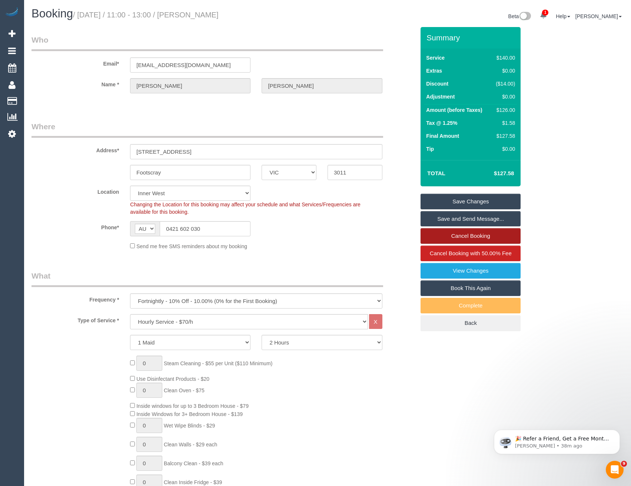
click at [476, 236] on link "Cancel Booking" at bounding box center [471, 236] width 100 height 16
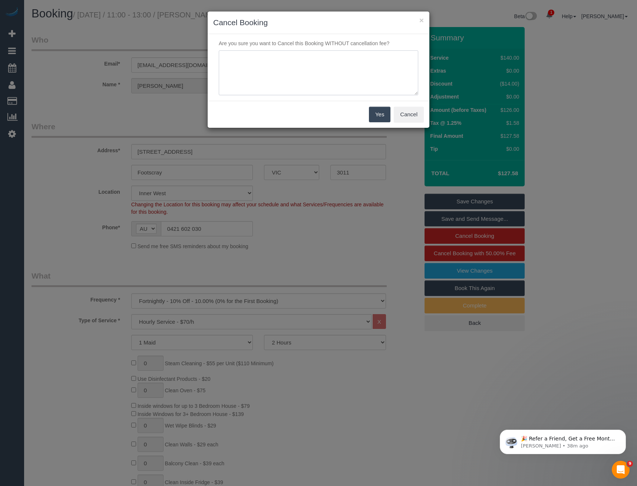
click at [325, 63] on textarea at bounding box center [318, 72] width 199 height 45
type textarea "Cust requested to skip - via SMS -BB"
click at [377, 107] on button "Yes" at bounding box center [379, 115] width 21 height 16
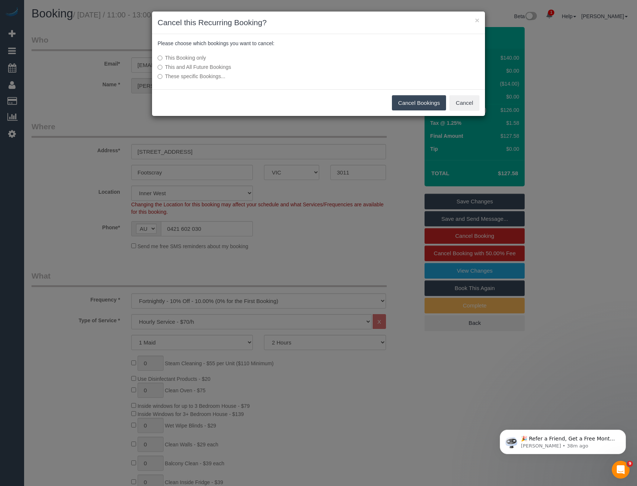
click at [414, 105] on button "Cancel Bookings" at bounding box center [419, 103] width 54 height 16
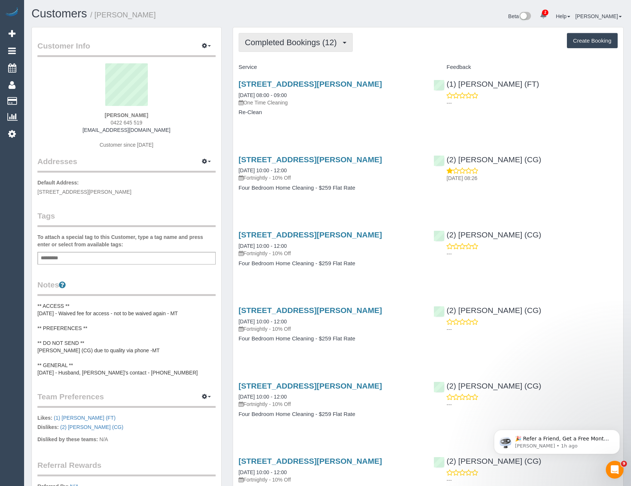
click at [324, 45] on span "Completed Bookings (12)" at bounding box center [293, 42] width 96 height 9
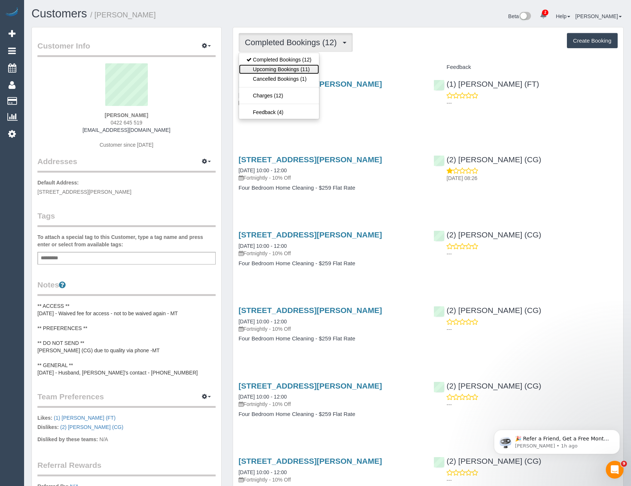
click at [313, 73] on link "Upcoming Bookings (11)" at bounding box center [279, 69] width 80 height 10
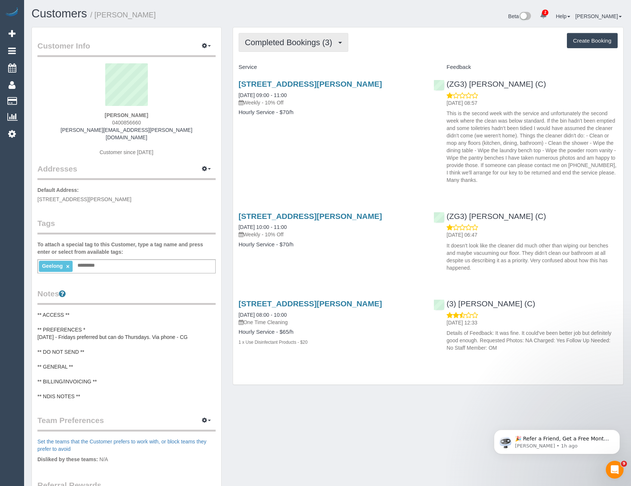
click at [313, 46] on span "Completed Bookings (3)" at bounding box center [290, 42] width 91 height 9
click at [324, 174] on div "[STREET_ADDRESS][PERSON_NAME] [DATE] 09:00 - 11:00 Weekly - 10% Off Hourly Serv…" at bounding box center [428, 130] width 390 height 114
click at [322, 83] on link "[STREET_ADDRESS][PERSON_NAME]" at bounding box center [310, 84] width 143 height 9
click at [296, 39] on span "Completed Bookings (3)" at bounding box center [290, 42] width 91 height 9
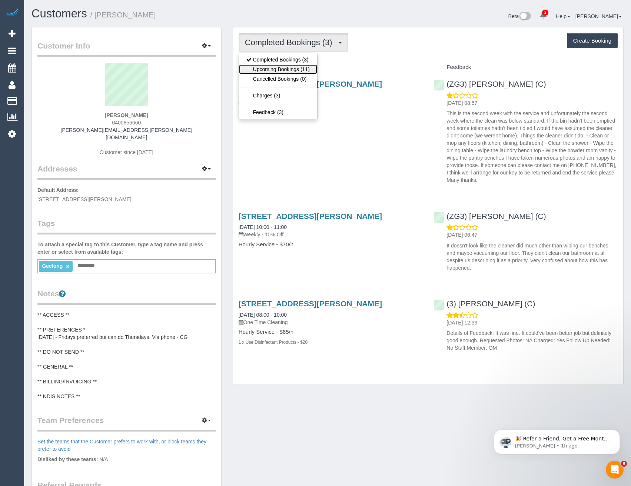
click at [297, 70] on link "Upcoming Bookings (11)" at bounding box center [278, 69] width 78 height 10
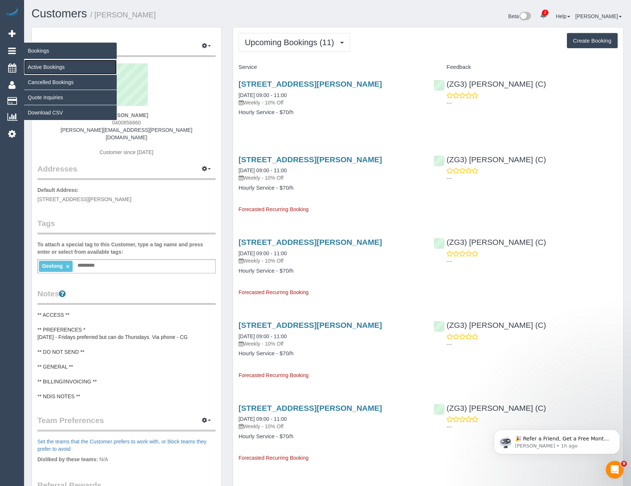
click at [46, 66] on link "Active Bookings" at bounding box center [70, 67] width 93 height 15
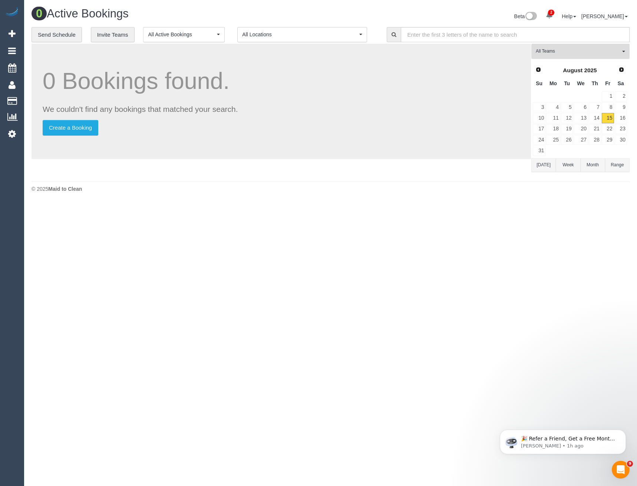
click at [569, 54] on span "All Teams" at bounding box center [577, 51] width 84 height 6
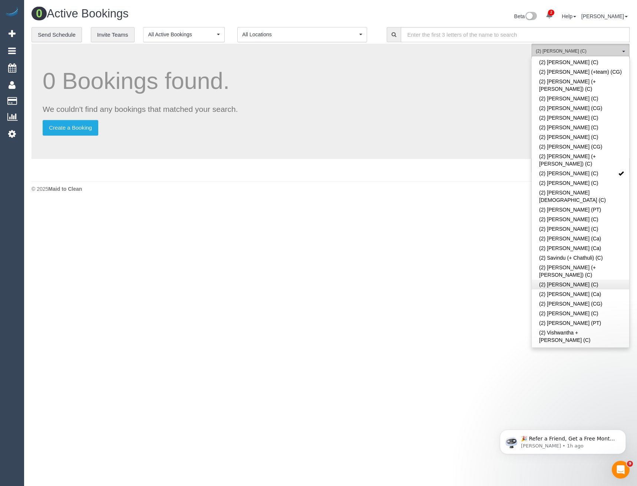
scroll to position [593, 0]
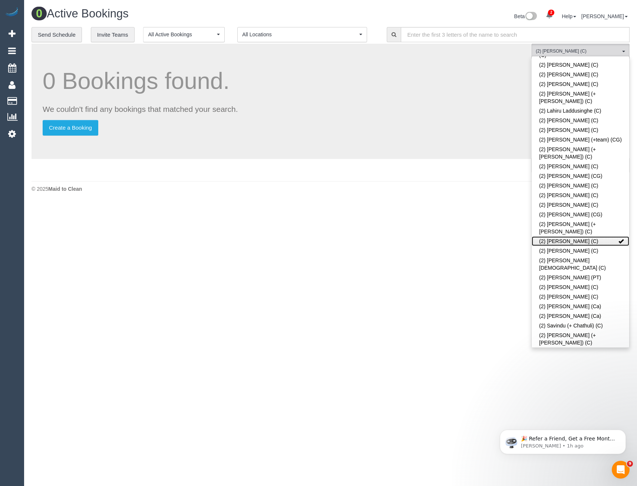
click at [578, 236] on link "(2) [PERSON_NAME] (C)" at bounding box center [579, 241] width 97 height 10
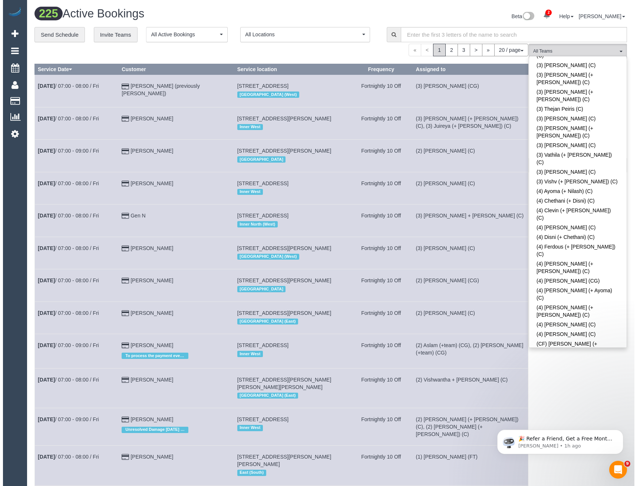
scroll to position [2167, 0]
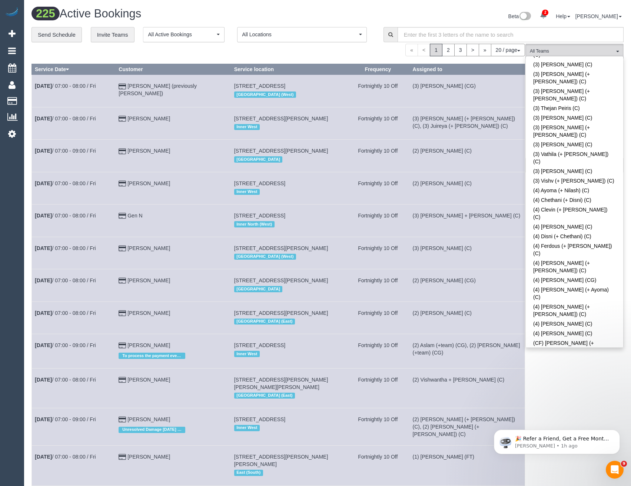
click at [567, 370] on div "(ZG3) Suneeth + Niya (CG) All Teams Remove Team Filters (0) Account - Tech (0) …" at bounding box center [574, 428] width 98 height 769
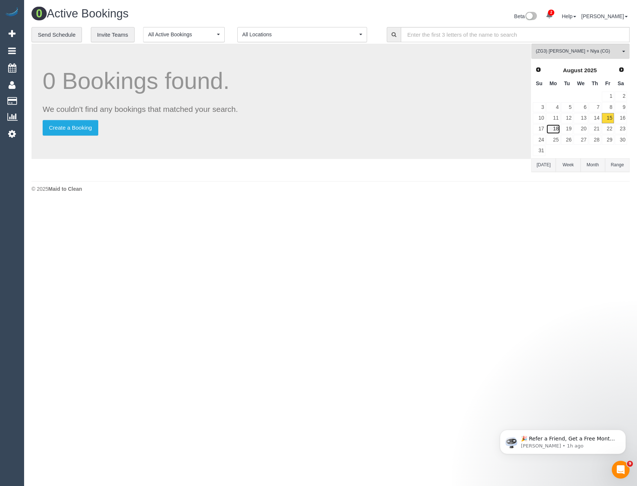
click at [556, 127] on link "18" at bounding box center [553, 129] width 14 height 10
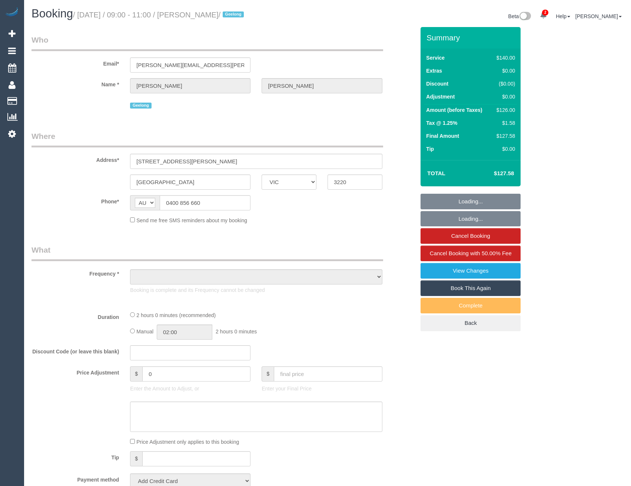
select select "VIC"
select select "number:28"
select select "number:14"
select select "number:19"
select select "number:36"
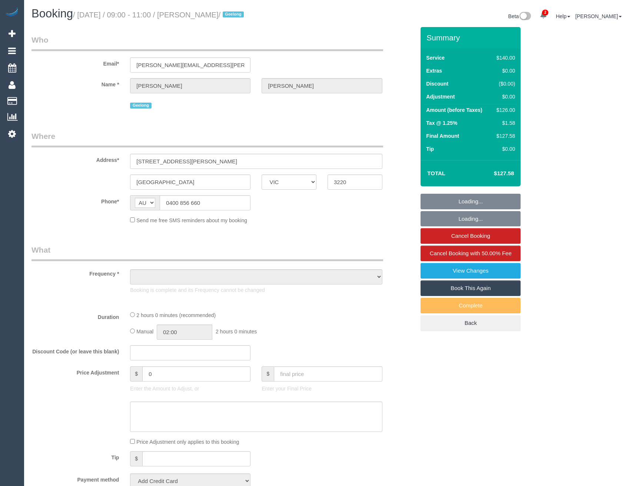
select select "number:34"
select select "object:965"
select select "string:stripe-pm_1P0XDP2GScqysDRV2VQCP1Yn"
select select "spot1"
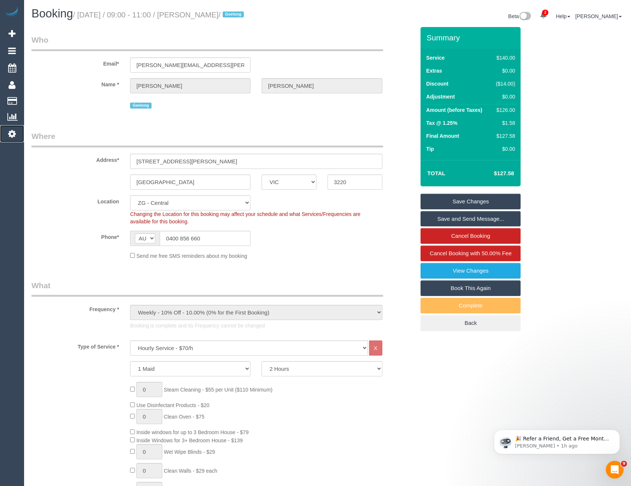
click at [11, 134] on icon at bounding box center [12, 133] width 8 height 9
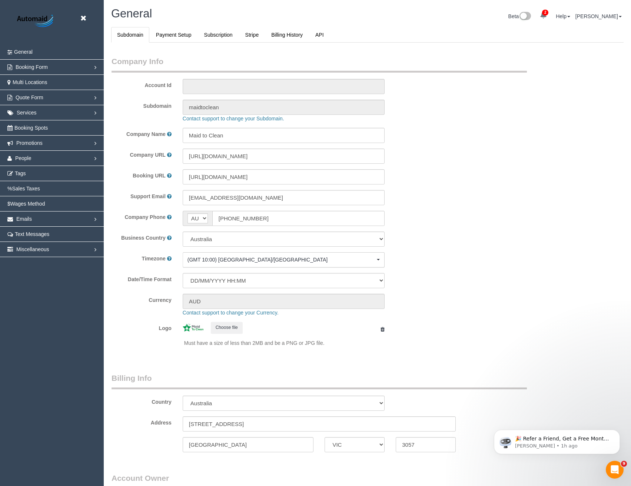
select select "1"
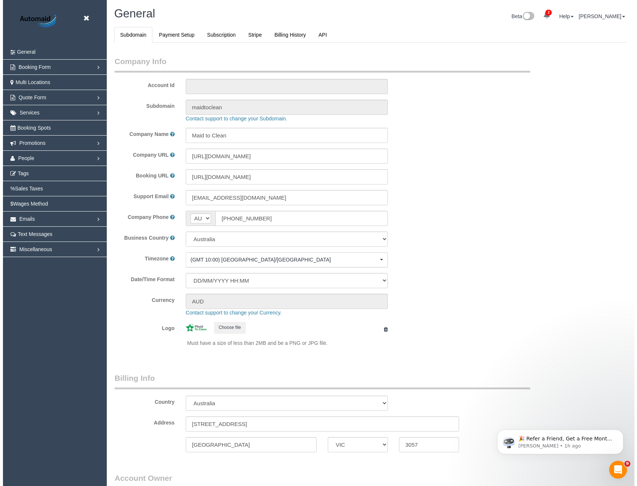
scroll to position [1694, 631]
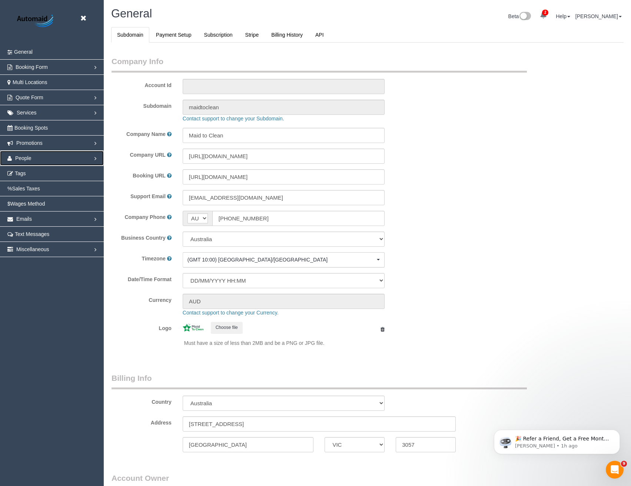
click at [22, 158] on span "People" at bounding box center [23, 158] width 16 height 6
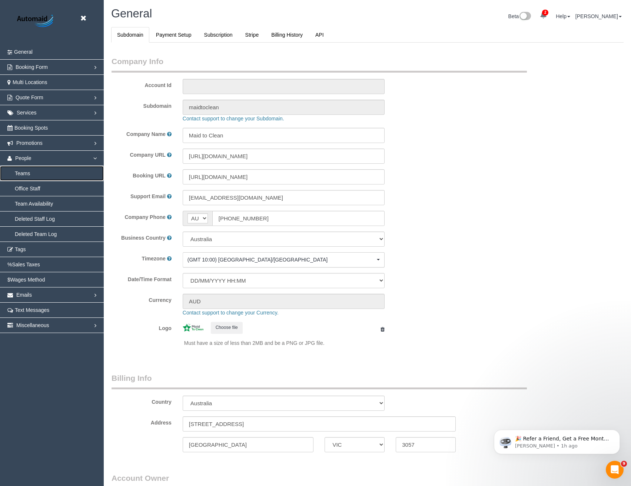
click at [27, 173] on link "Teams" at bounding box center [52, 173] width 104 height 15
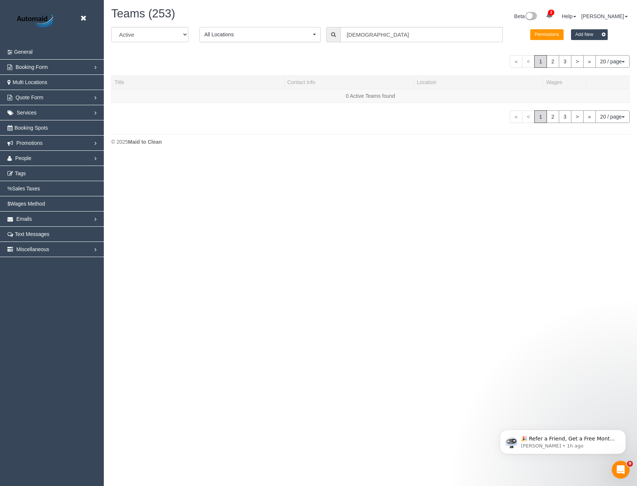
scroll to position [189, 637]
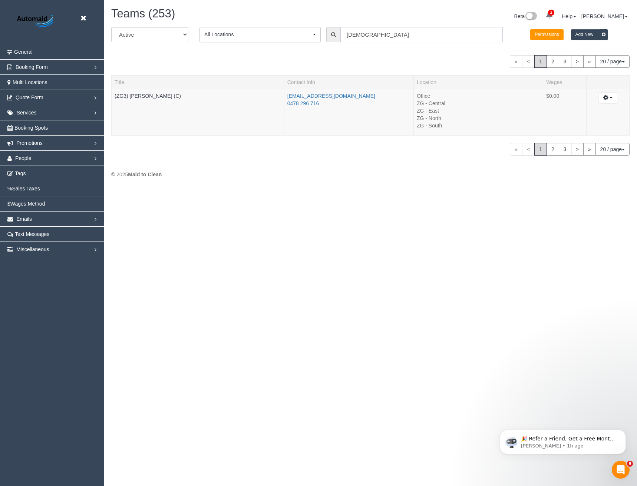
drag, startPoint x: 378, startPoint y: 34, endPoint x: 326, endPoint y: 37, distance: 52.0
click at [326, 37] on div "Ashan" at bounding box center [414, 34] width 176 height 15
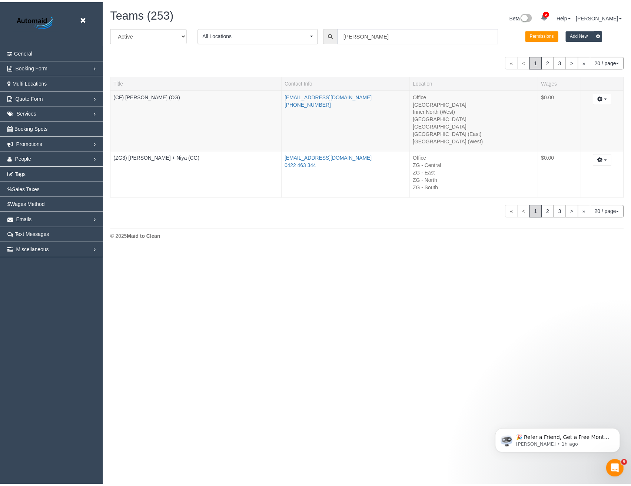
scroll to position [36867, 36420]
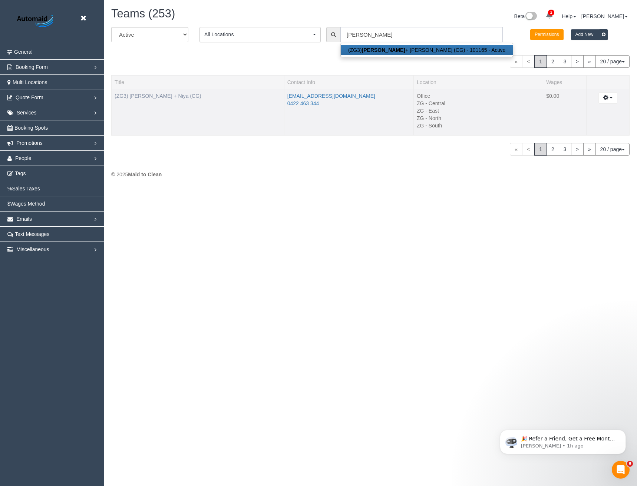
type input "Suneeth"
click at [162, 97] on link "(ZG3) [PERSON_NAME] + Niya (CG)" at bounding box center [158, 96] width 87 height 6
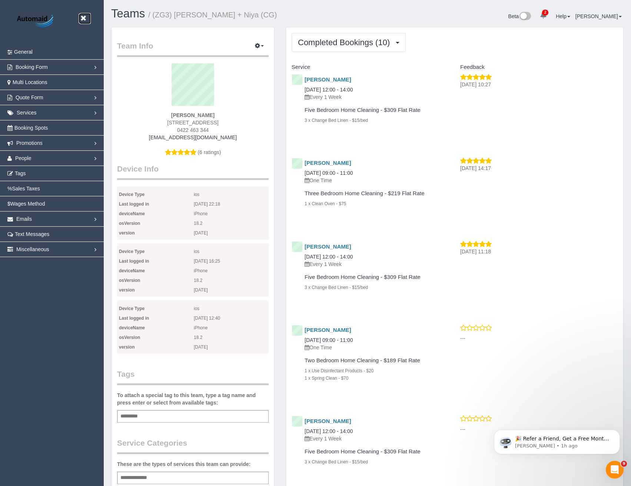
click at [83, 18] on icon at bounding box center [83, 18] width 9 height 9
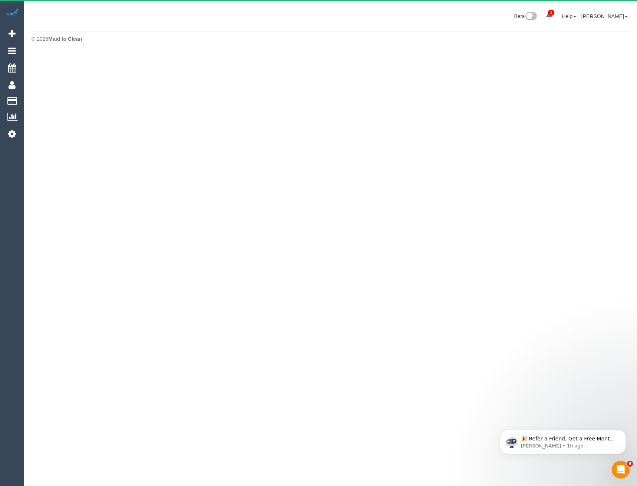
scroll to position [37003, 36420]
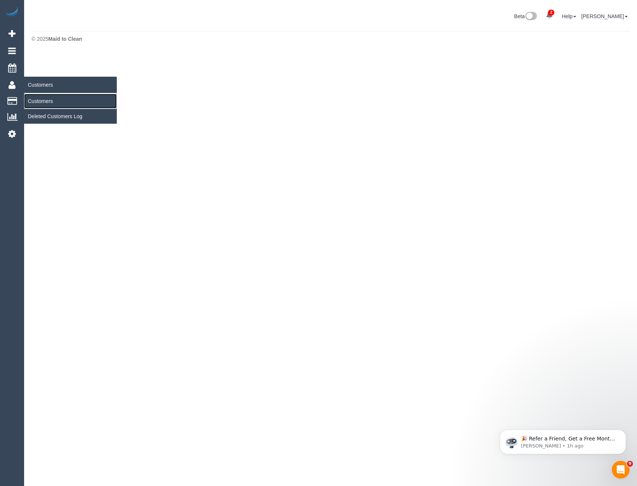
click at [43, 105] on link "Customers" at bounding box center [70, 101] width 93 height 15
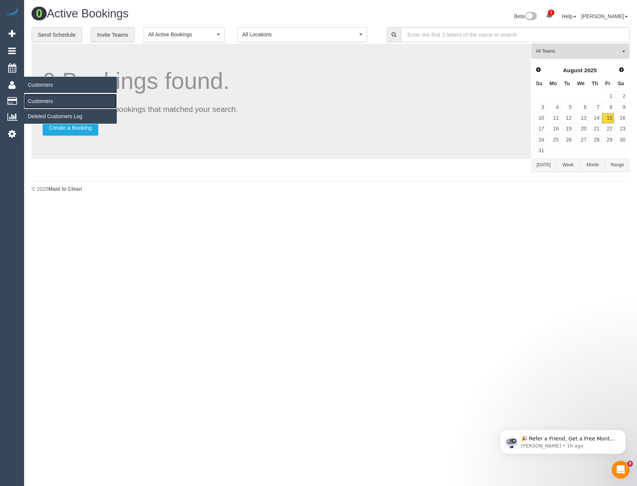
scroll to position [203, 637]
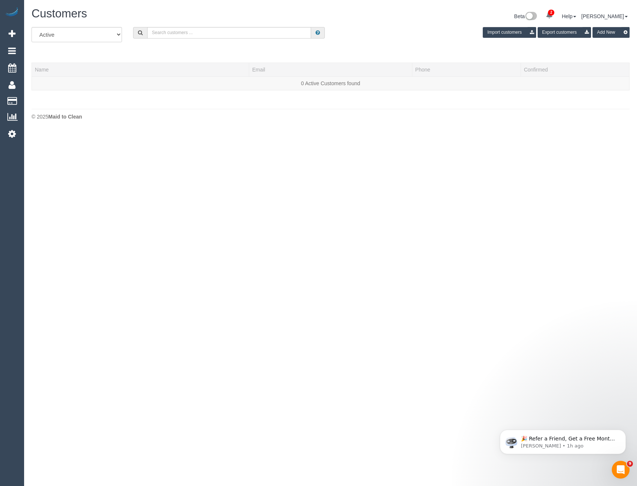
scroll to position [131, 637]
click at [196, 33] on input "text" at bounding box center [229, 32] width 164 height 11
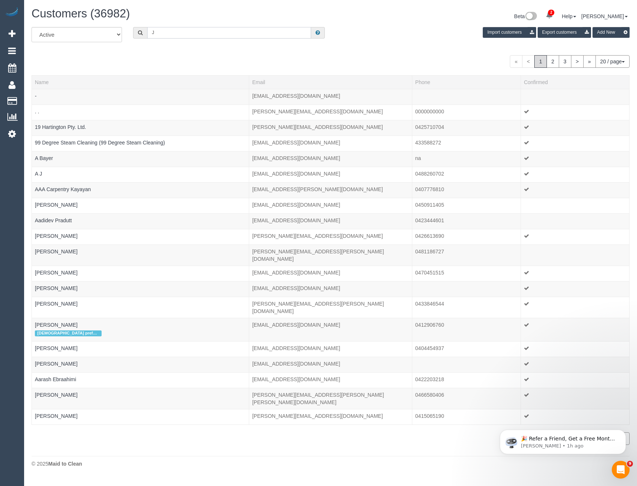
scroll to position [0, 0]
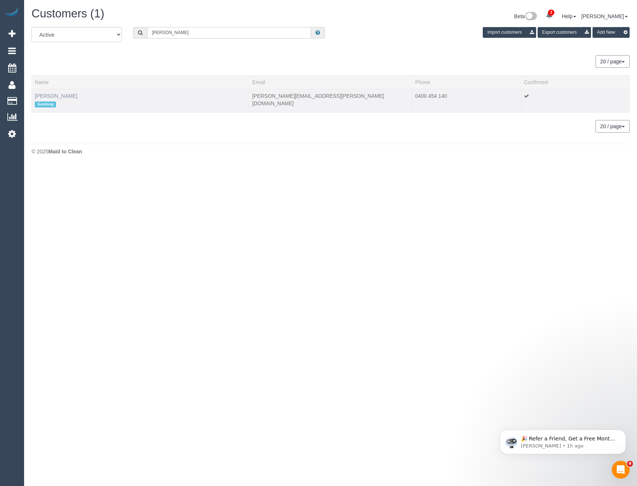
type input "Jo Ander"
click at [54, 98] on link "[PERSON_NAME]" at bounding box center [56, 96] width 43 height 6
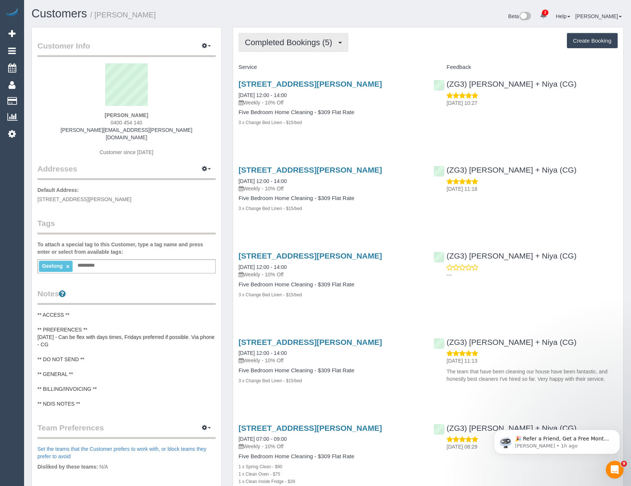
click at [302, 44] on span "Completed Bookings (5)" at bounding box center [290, 42] width 91 height 9
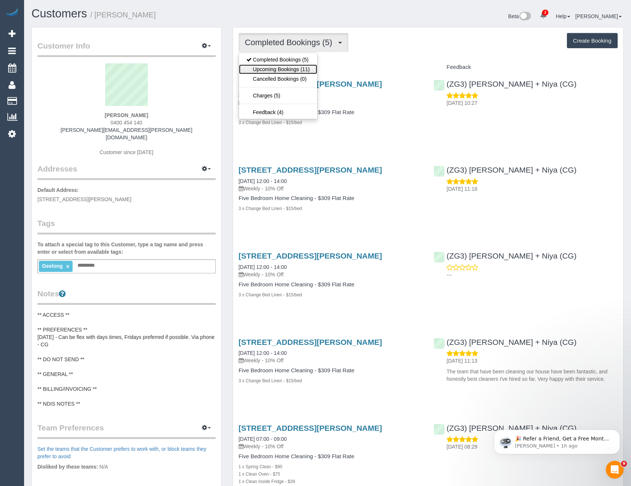
click at [304, 69] on link "Upcoming Bookings (11)" at bounding box center [278, 69] width 78 height 10
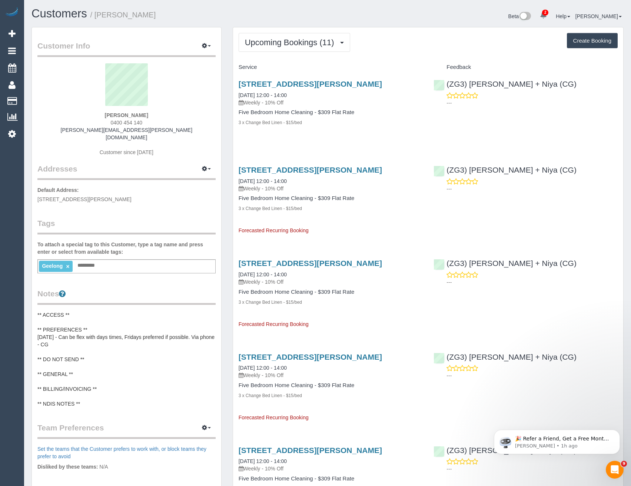
scroll to position [1133, 631]
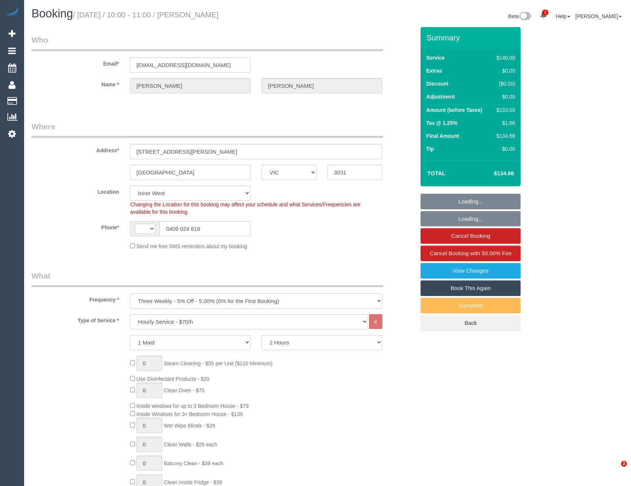
select select "VIC"
select select "object:981"
select select "string:AU"
select select "number:29"
select select "number:16"
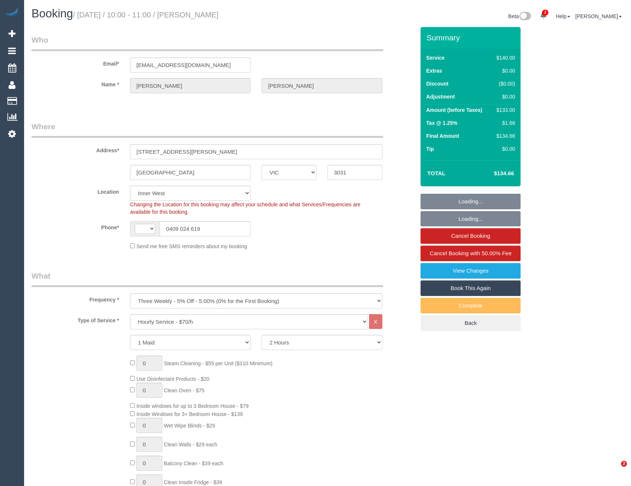
select select "number:19"
select select "number:24"
select select "number:34"
select select "number:12"
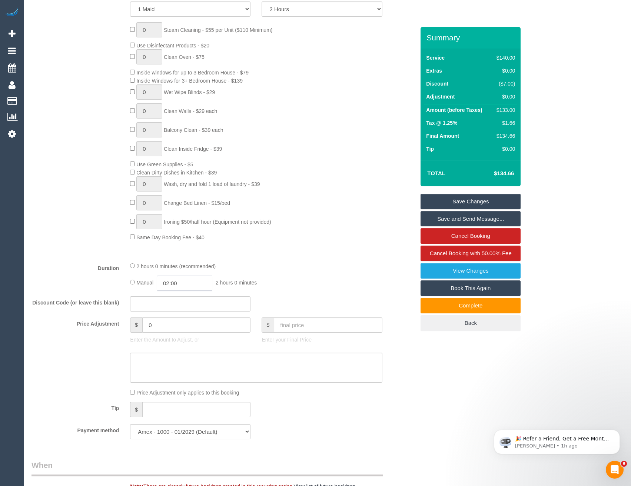
click at [190, 283] on input "02:00" at bounding box center [185, 283] width 56 height 15
type input "01:00"
click at [181, 302] on li "01:00" at bounding box center [176, 301] width 33 height 10
click at [286, 267] on div "2 hours 0 minutes (recommended)" at bounding box center [256, 266] width 252 height 8
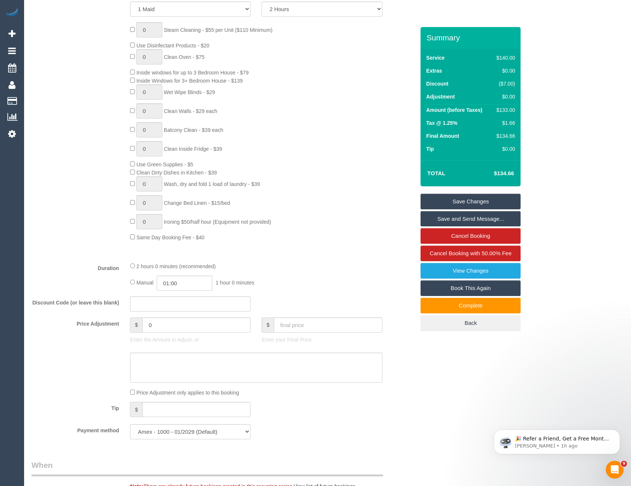
click at [481, 198] on link "Save Changes" at bounding box center [471, 202] width 100 height 16
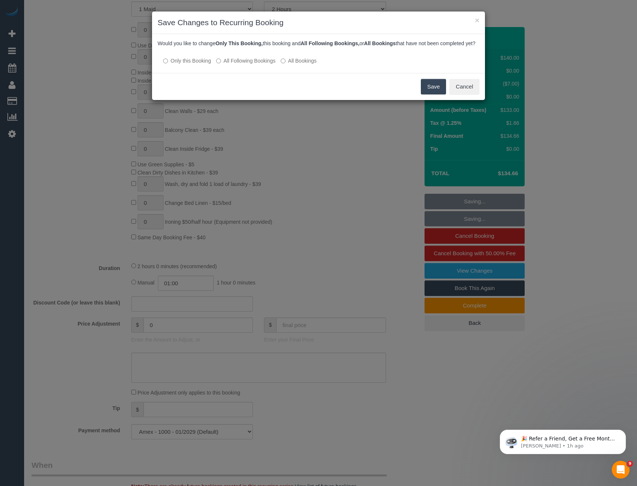
click at [429, 94] on button "Save" at bounding box center [433, 87] width 25 height 16
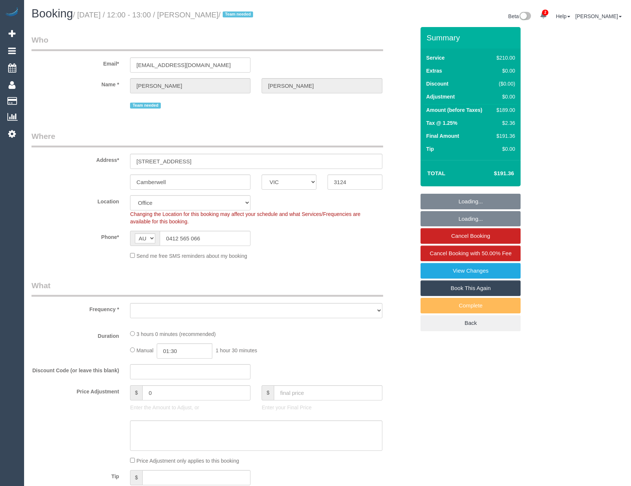
select select "VIC"
select select "number:28"
select select "number:14"
select select "number:19"
select select "number:22"
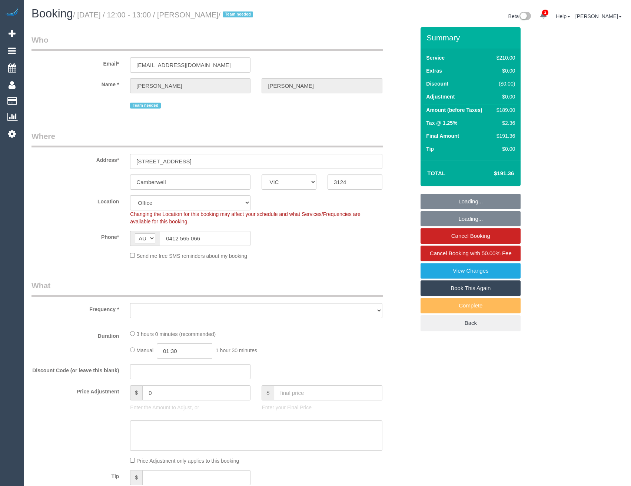
select select "object:738"
select select "180"
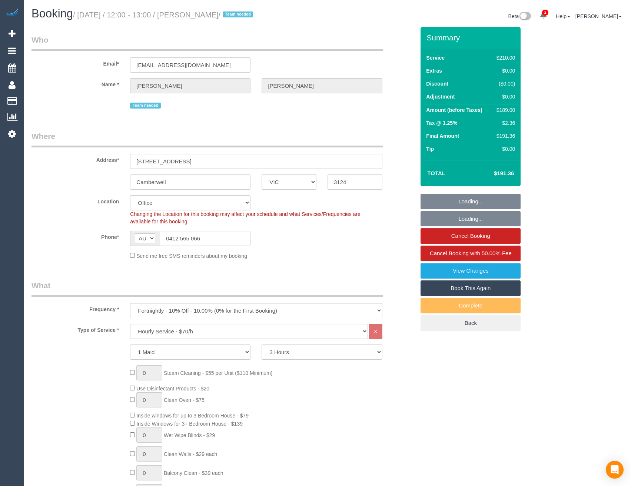
select select "object:2181"
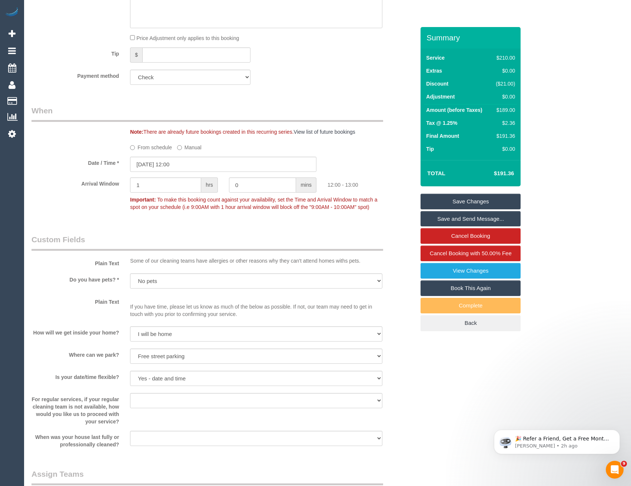
scroll to position [704, 0]
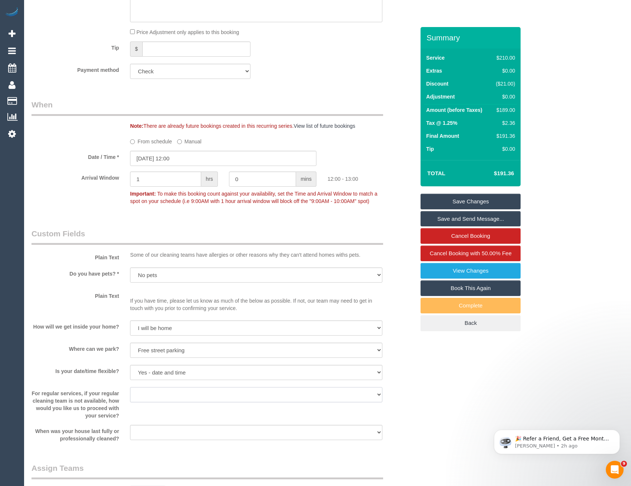
click at [202, 392] on select "Arrange a cleaner to cover and do not bother you Arrange a cleaner to cover and…" at bounding box center [256, 394] width 252 height 15
select select "number:35"
click at [130, 387] on select "Arrange a cleaner to cover and do not bother you Arrange a cleaner to cover and…" at bounding box center [256, 394] width 252 height 15
click at [463, 200] on link "Save Changes" at bounding box center [471, 202] width 100 height 16
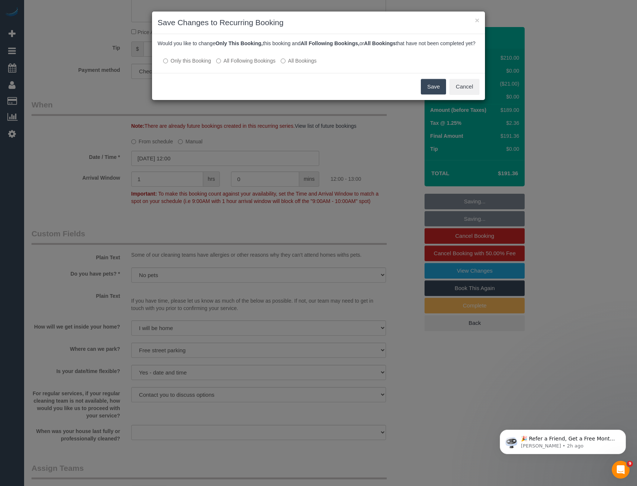
click at [249, 64] on label "All Following Bookings" at bounding box center [245, 60] width 59 height 7
click at [435, 94] on button "Save" at bounding box center [433, 87] width 25 height 16
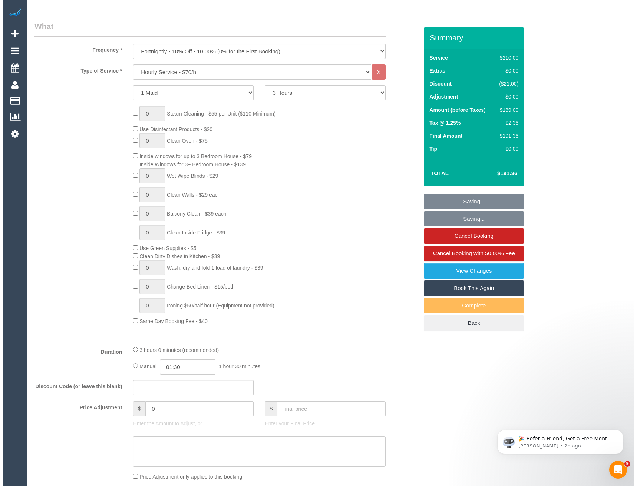
scroll to position [0, 0]
